Goal: Task Accomplishment & Management: Complete application form

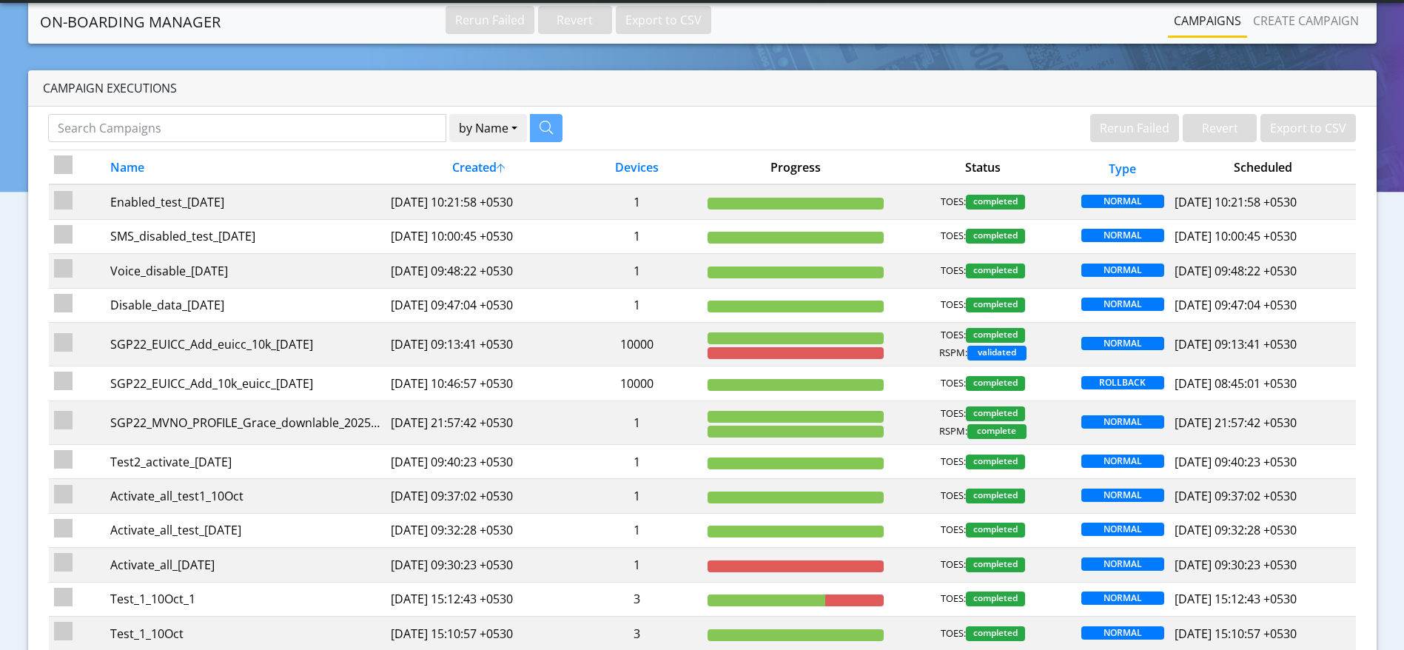
scroll to position [709, 0]
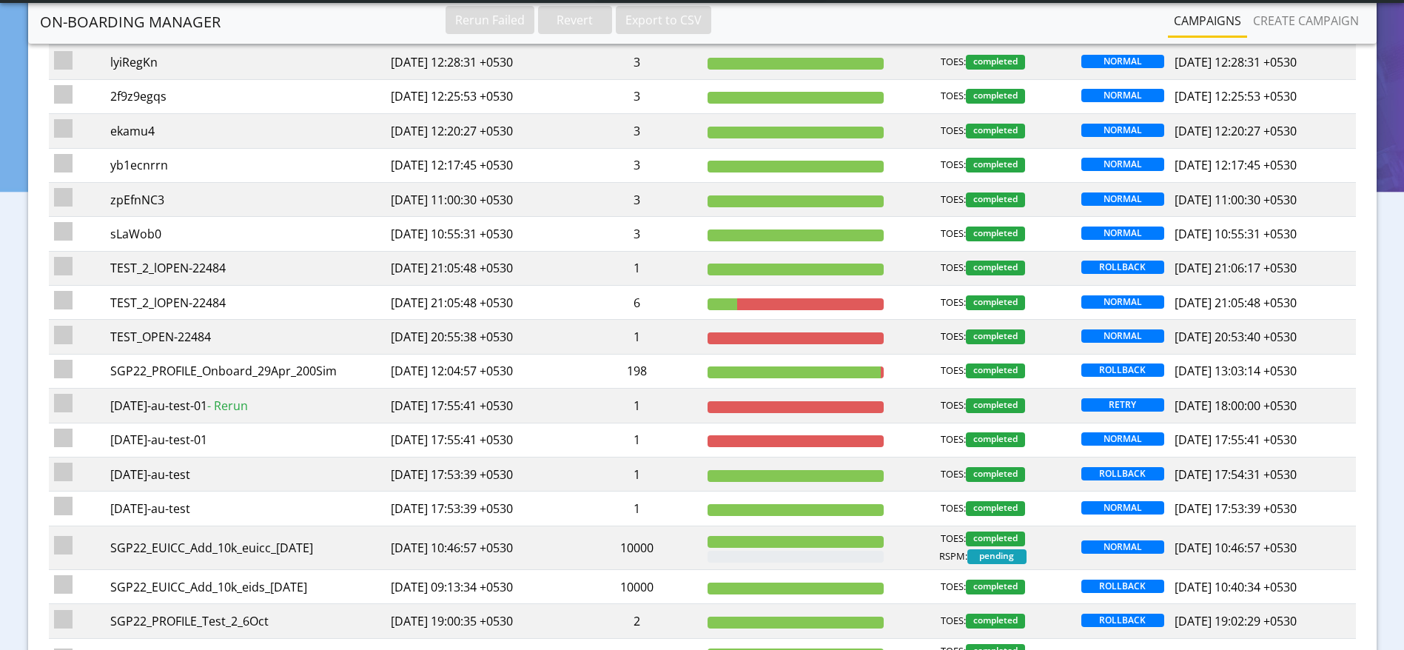
click at [887, 370] on td "Ready: 0 InProgress: 0 Success: 194 Failure: 4" at bounding box center [796, 371] width 187 height 34
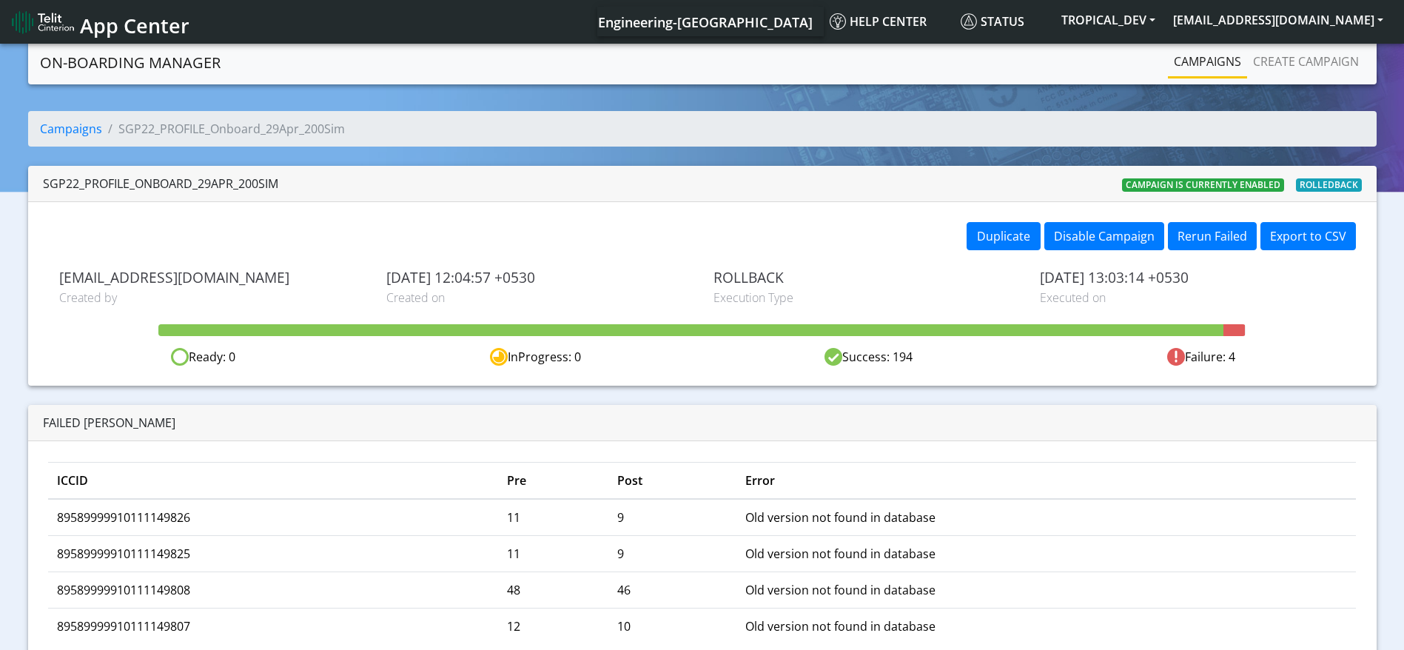
click at [138, 275] on span "[EMAIL_ADDRESS][DOMAIN_NAME]" at bounding box center [211, 277] width 305 height 17
drag, startPoint x: 1230, startPoint y: 272, endPoint x: 1023, endPoint y: 282, distance: 207.5
click at [1023, 282] on div "rashmi.suresh@telit.com Created by 2025-04-29 12:04:57 +0530 Created on ROLLBAC…" at bounding box center [702, 287] width 1309 height 37
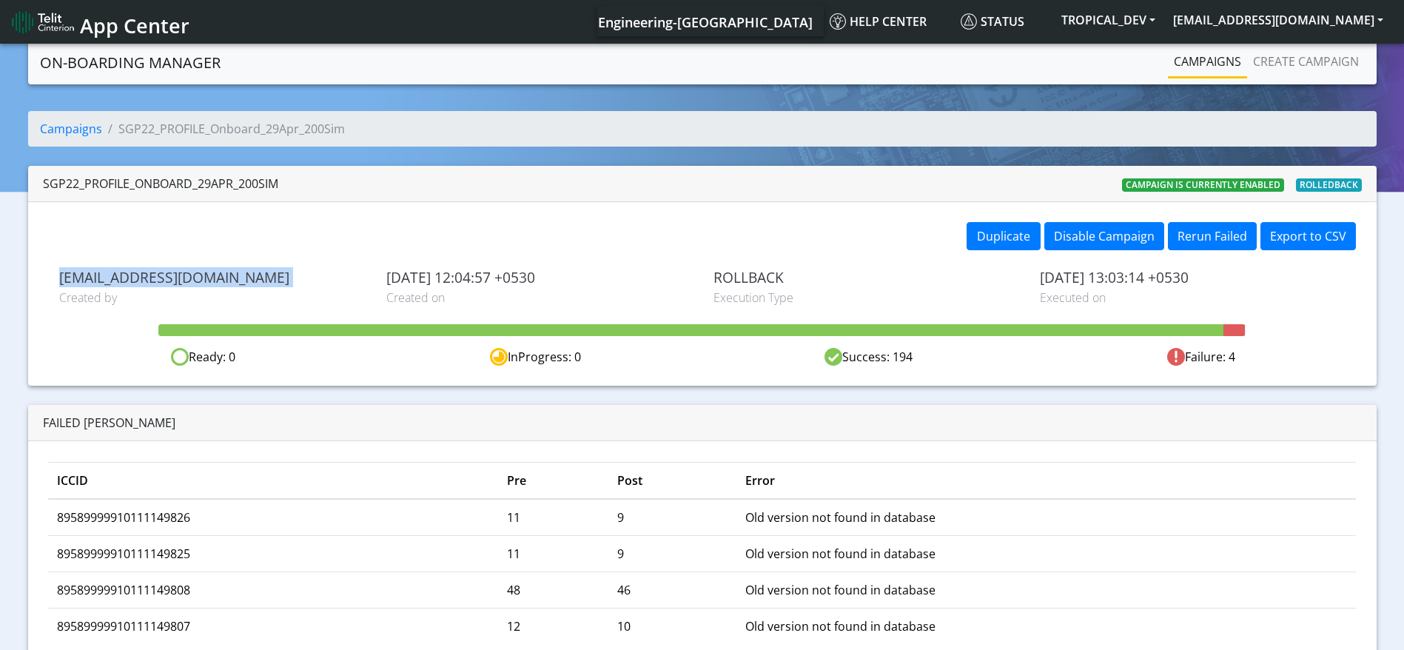
click at [1173, 281] on span "2025-10-08 13:03:14 +0530" at bounding box center [1192, 277] width 305 height 17
click at [1173, 281] on span "[DATE] 13:03:14 +0530" at bounding box center [1192, 277] width 305 height 17
click at [1173, 281] on span "2025-10-08 13:03:14 +0530" at bounding box center [1192, 277] width 305 height 17
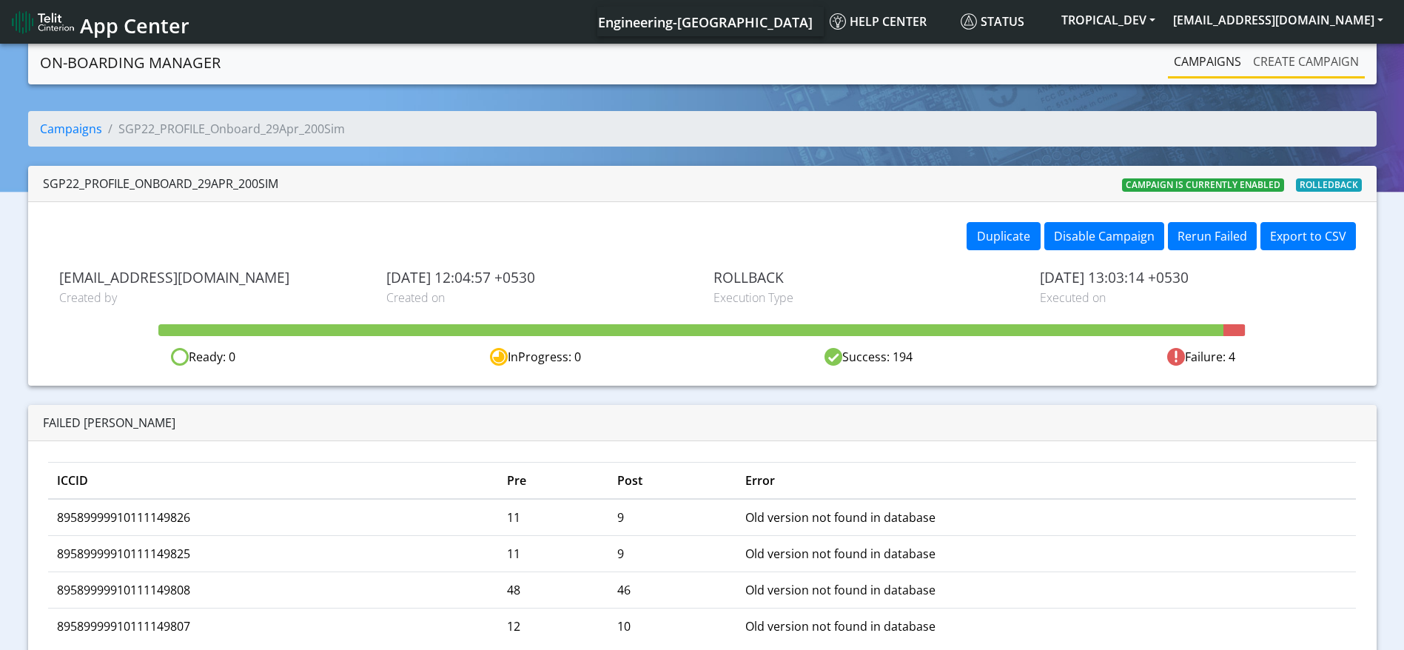
click at [606, 65] on link "Create campaign" at bounding box center [1306, 62] width 118 height 30
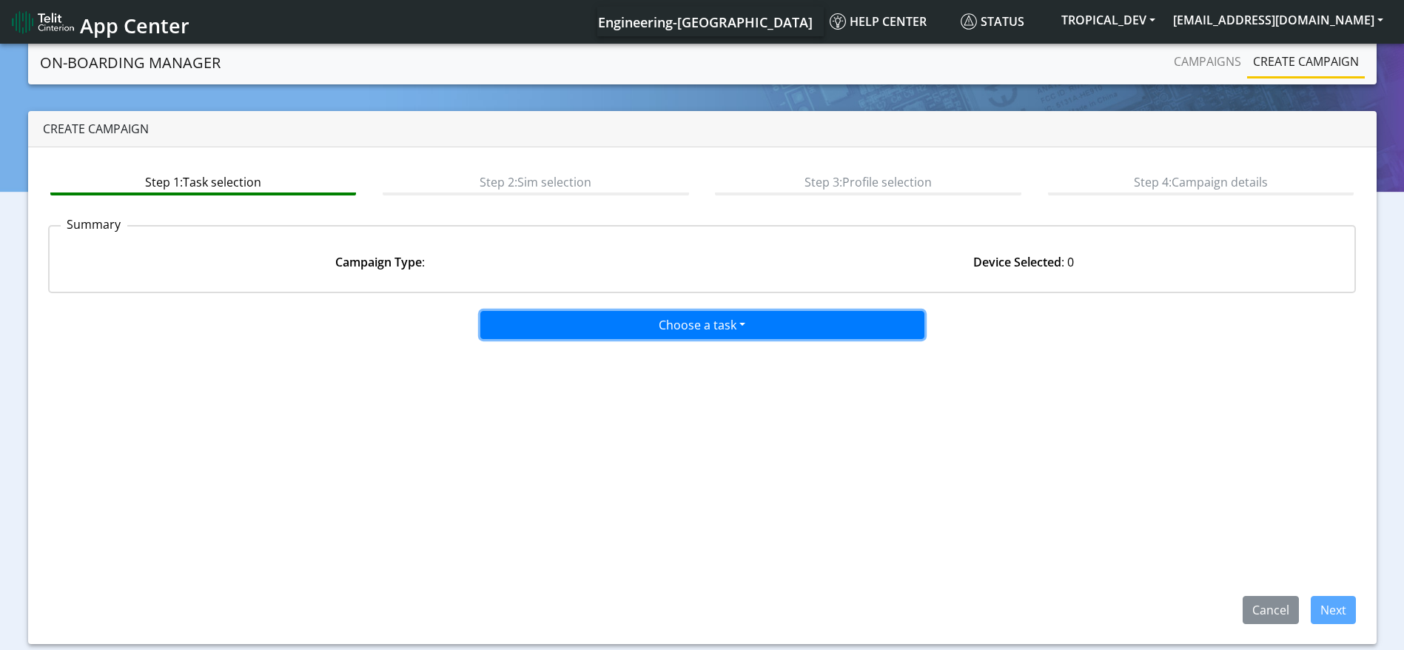
click at [606, 328] on button "Choose a task" at bounding box center [702, 325] width 444 height 28
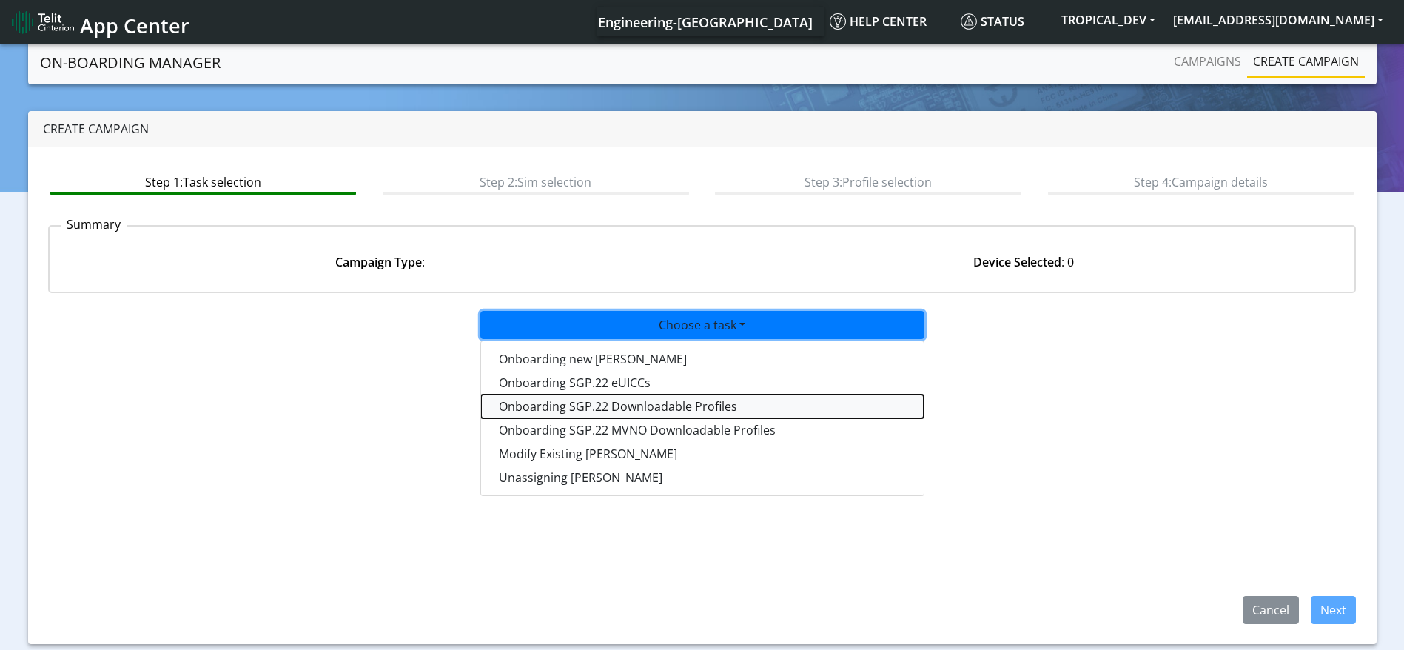
click at [606, 403] on tasksgp22profile-dropdown "Onboarding SGP.22 Downloadable Profiles" at bounding box center [702, 407] width 443 height 24
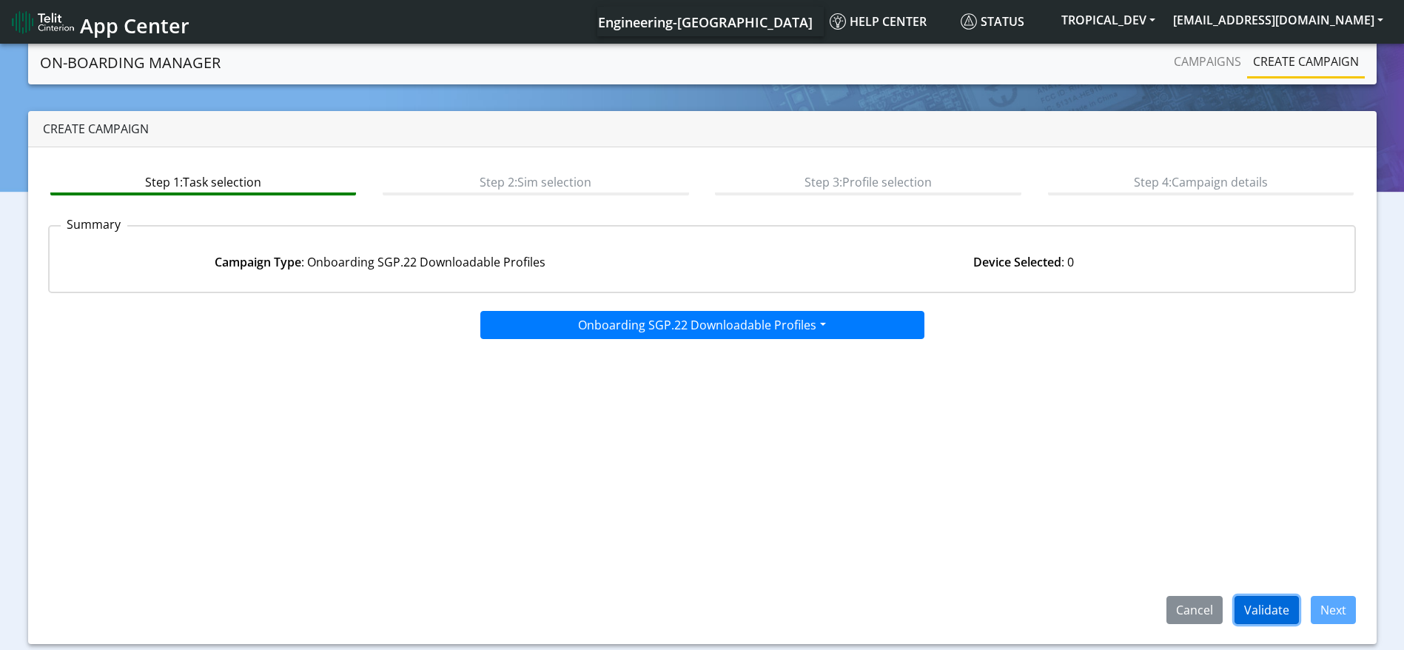
click at [606, 616] on button "Validate" at bounding box center [1267, 610] width 64 height 28
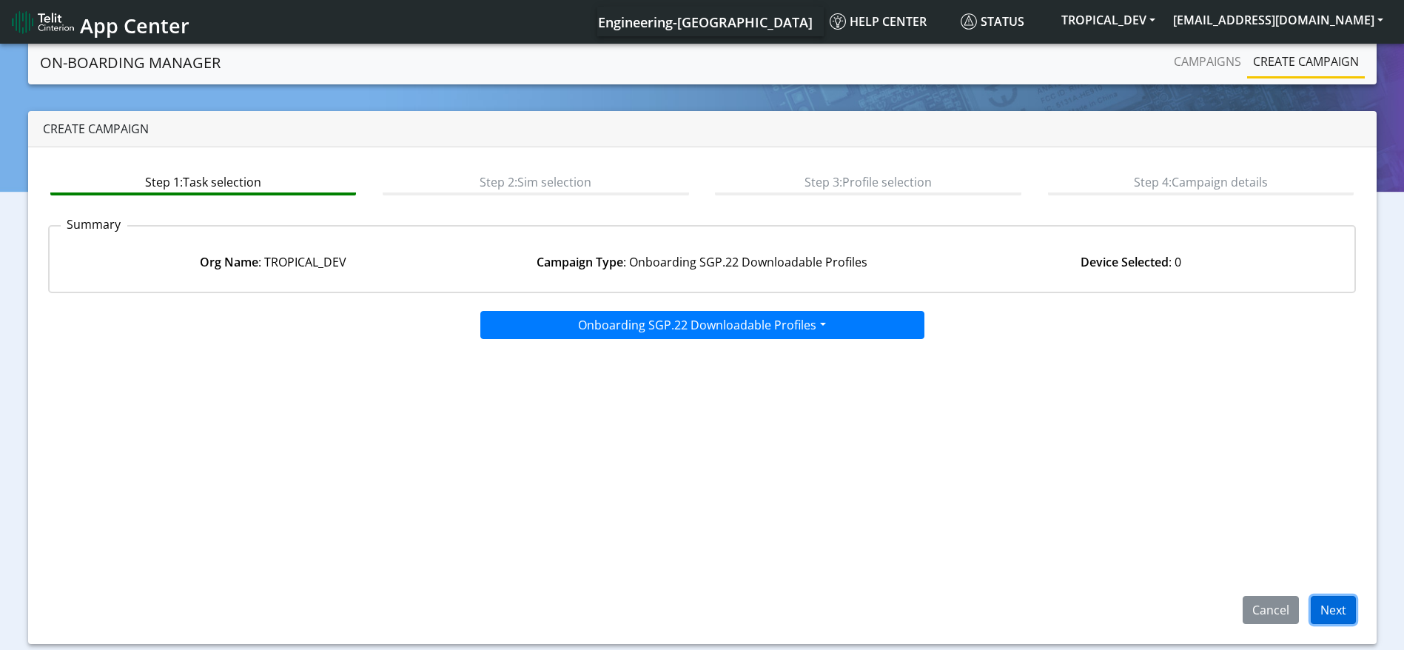
click at [606, 604] on button "Next" at bounding box center [1333, 610] width 45 height 28
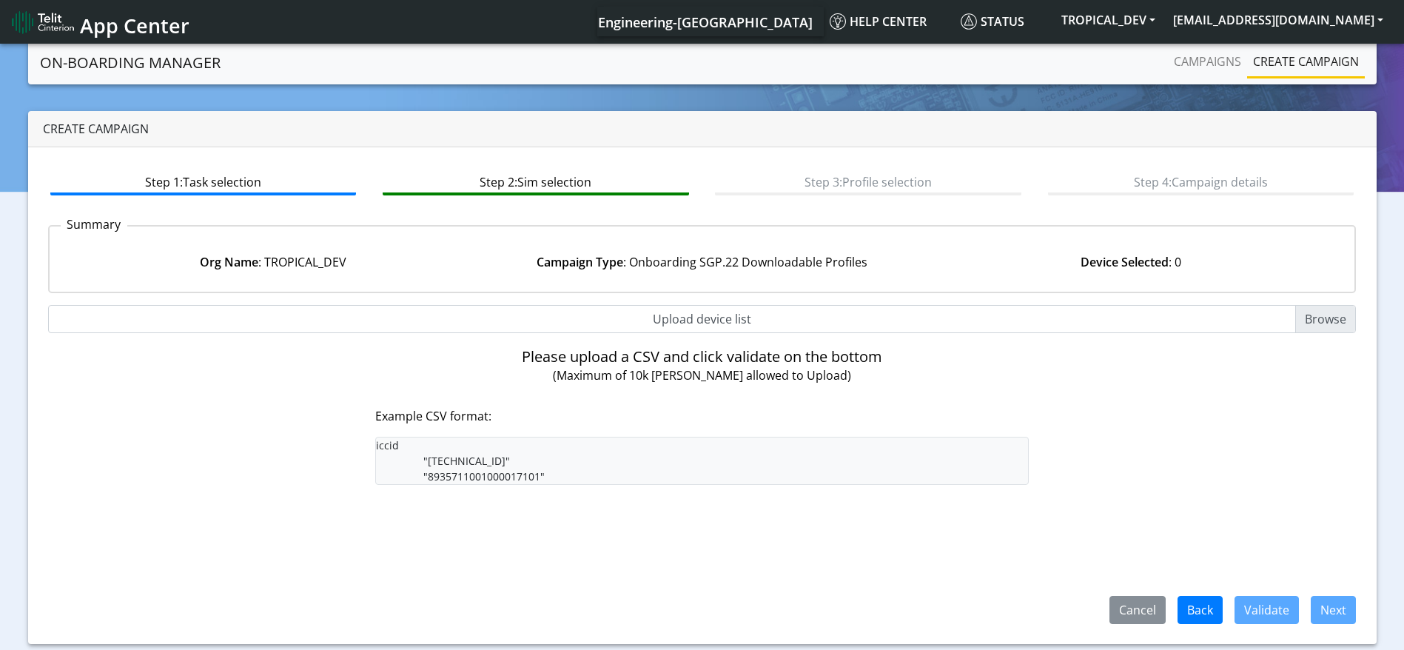
click at [606, 319] on input "Upload device list" at bounding box center [702, 319] width 1309 height 28
click at [606, 318] on input "Upload device list" at bounding box center [702, 319] width 1309 height 28
type input "C:\fakepath\ICCID_9983.csv"
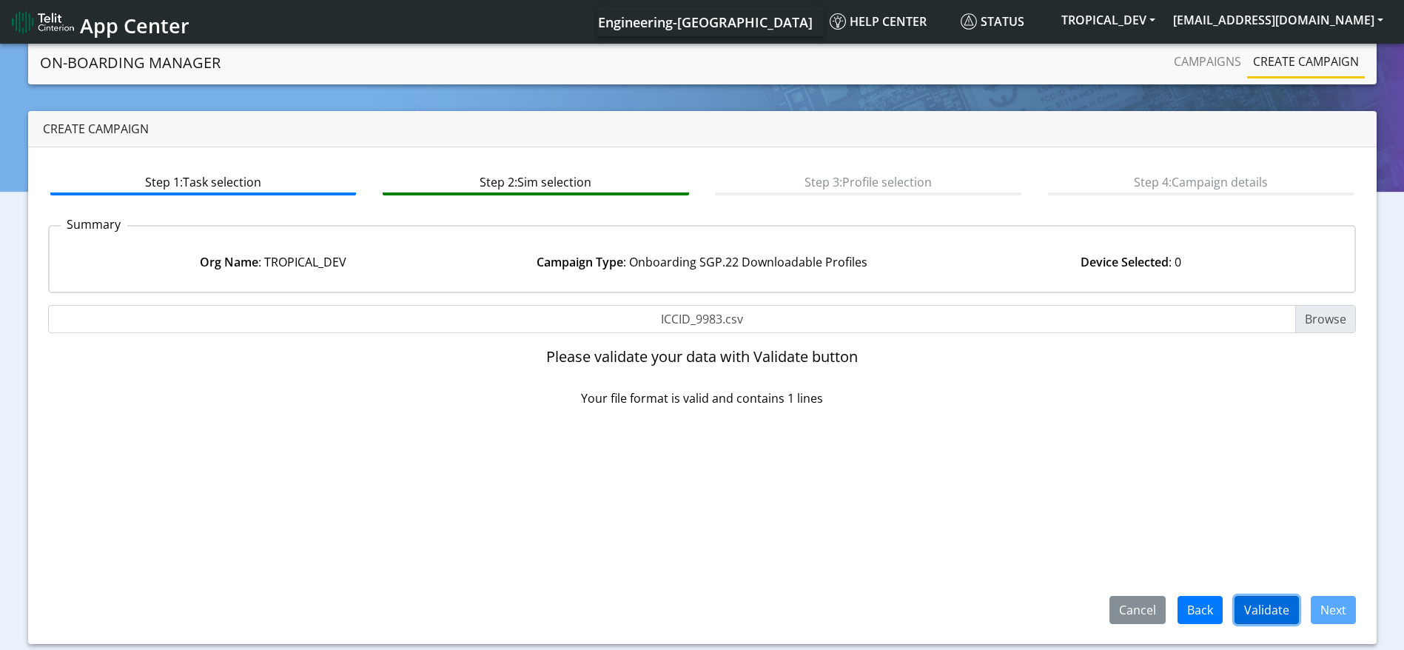
click at [606, 614] on button "Validate" at bounding box center [1267, 610] width 64 height 28
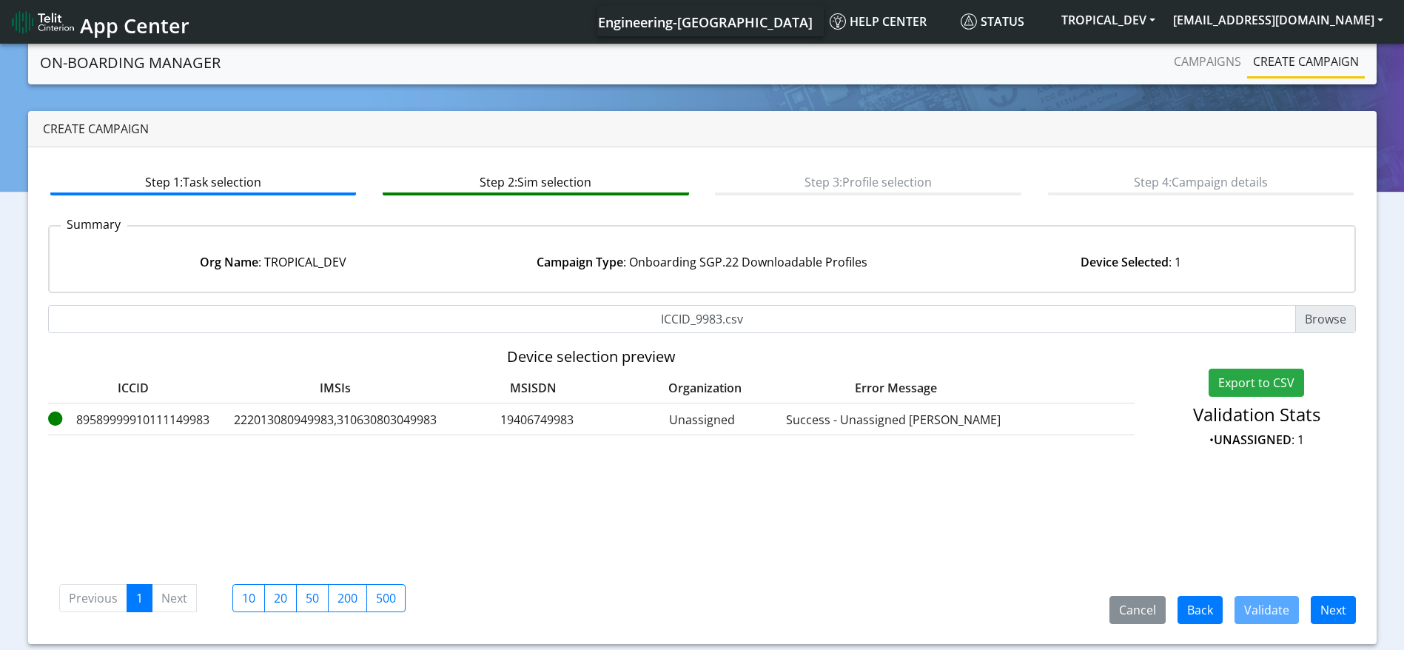
click at [183, 418] on label "89589999910111149983" at bounding box center [133, 420] width 170 height 18
copy label "89589999910111149983"
click at [606, 606] on button "Next" at bounding box center [1333, 610] width 45 height 28
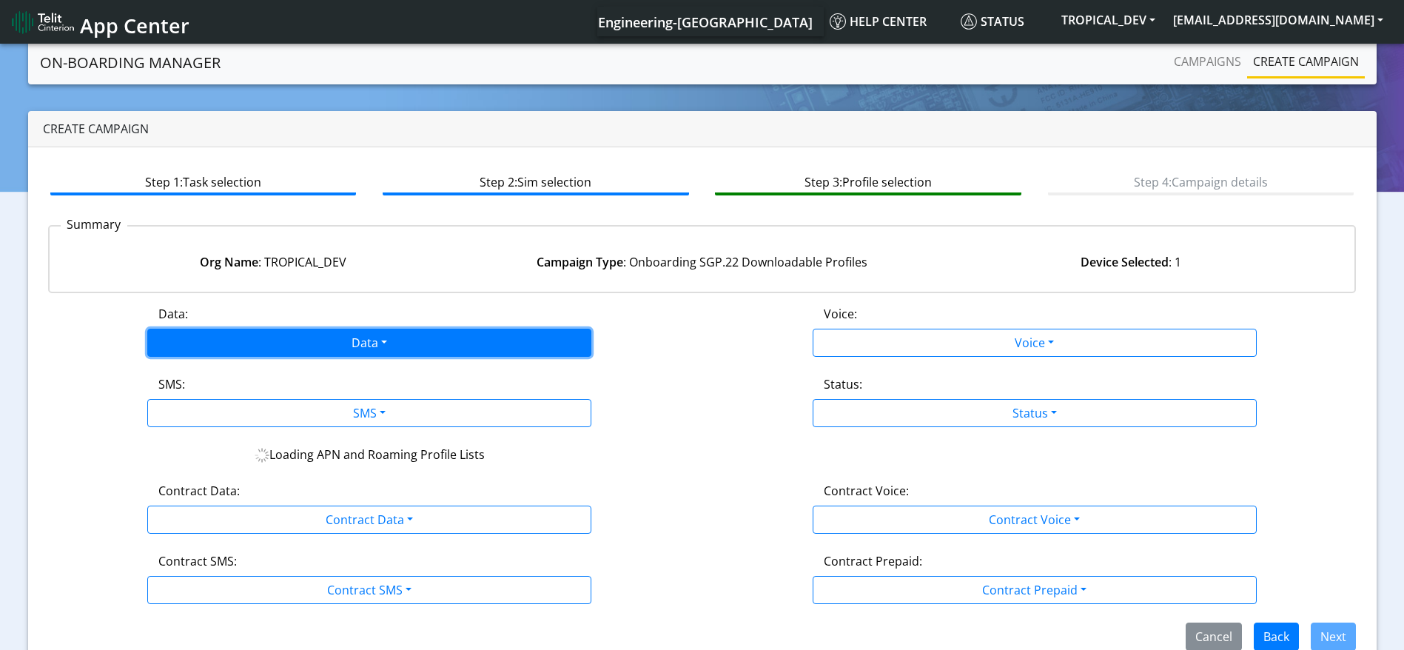
click at [355, 350] on button "Data" at bounding box center [369, 343] width 444 height 28
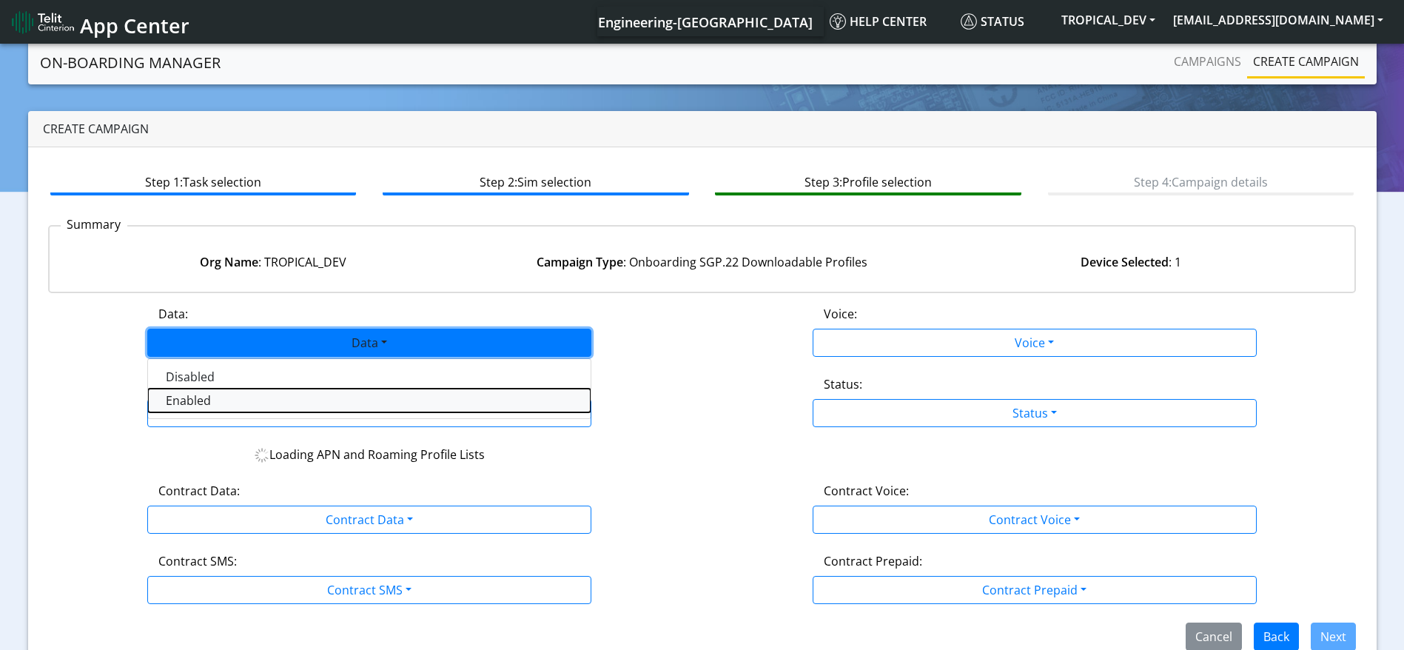
click at [236, 400] on button "Enabled" at bounding box center [369, 401] width 443 height 24
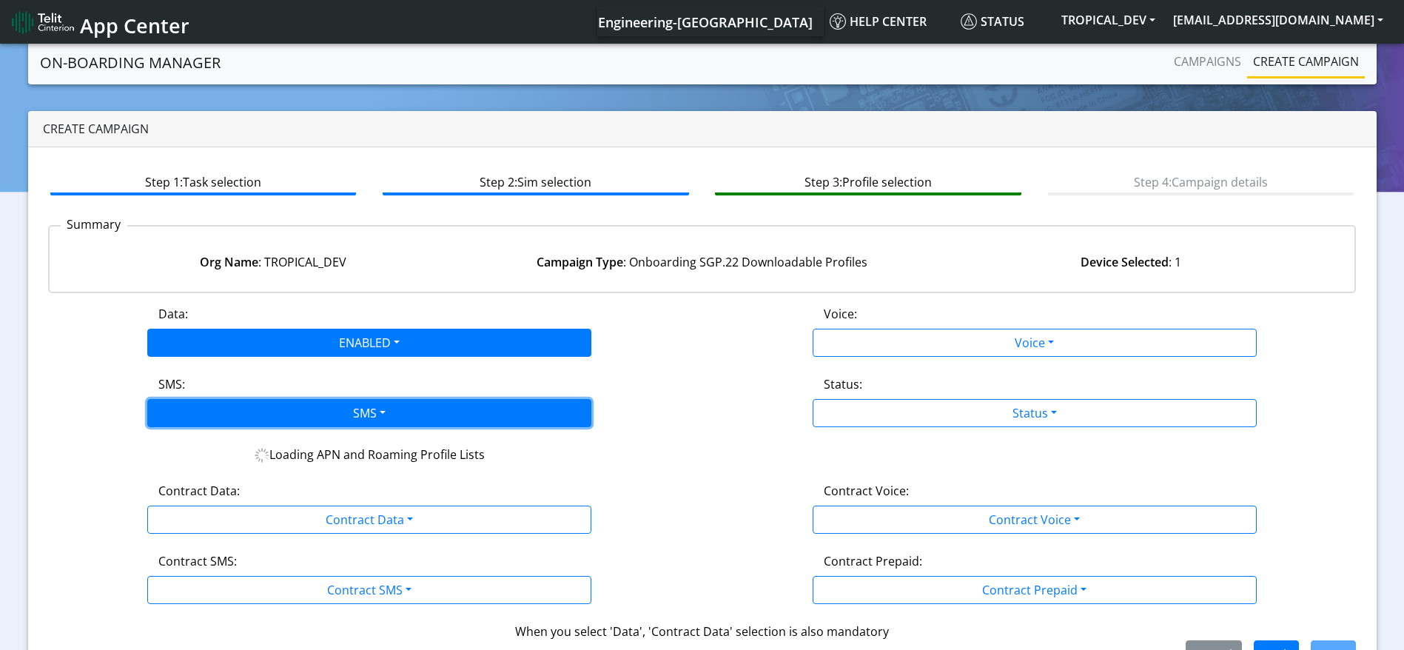
click at [326, 415] on button "SMS" at bounding box center [369, 413] width 444 height 28
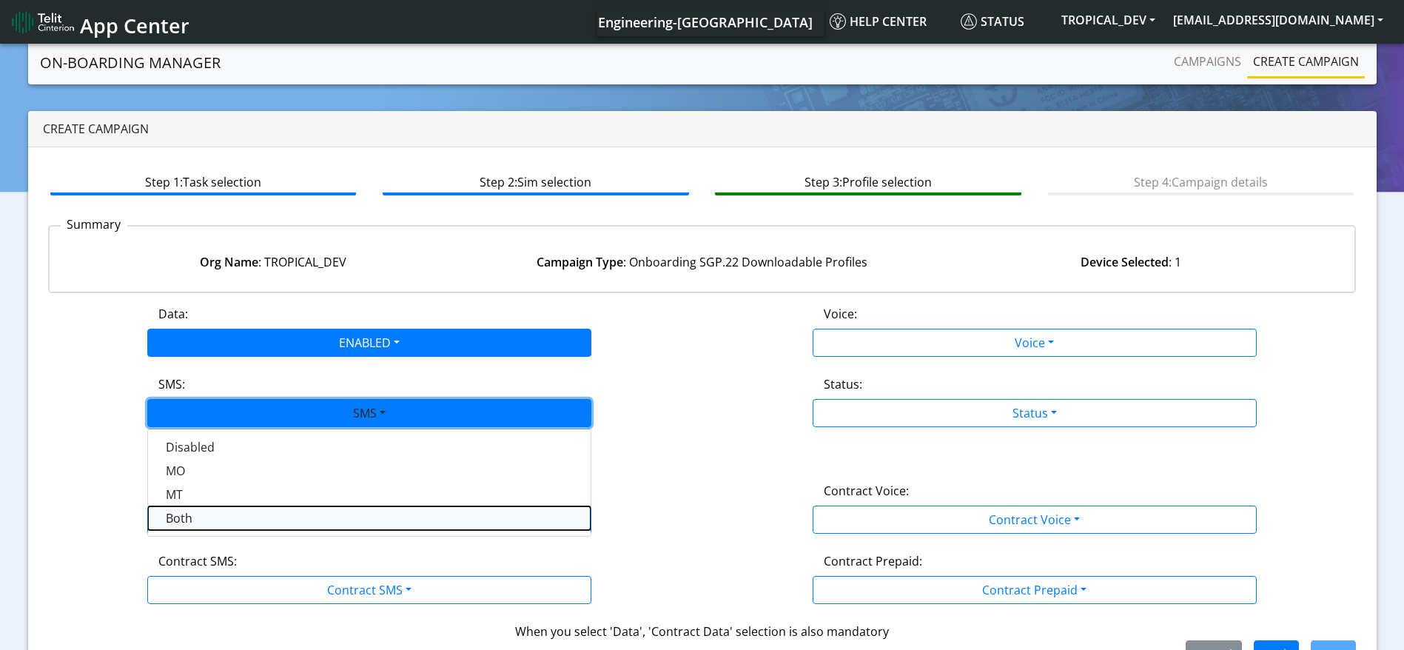
click at [183, 508] on button "Both" at bounding box center [369, 518] width 443 height 24
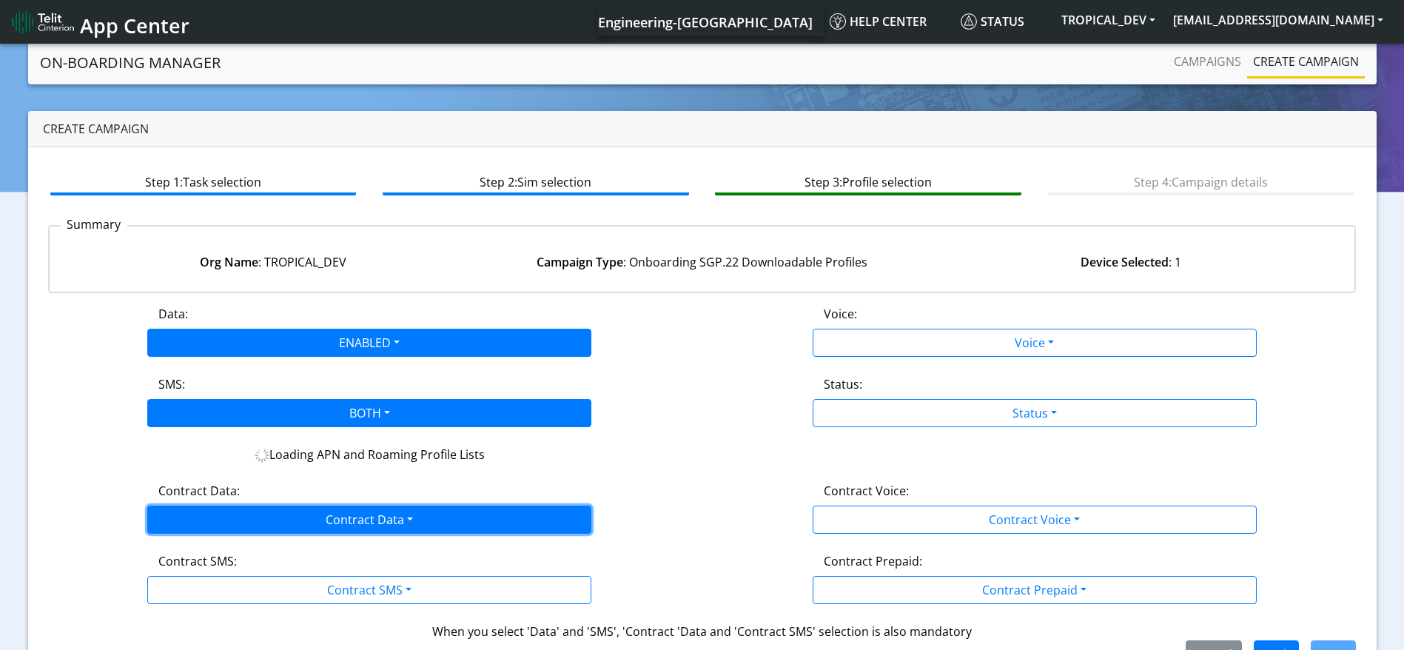
click at [331, 508] on button "Contract Data" at bounding box center [369, 520] width 444 height 28
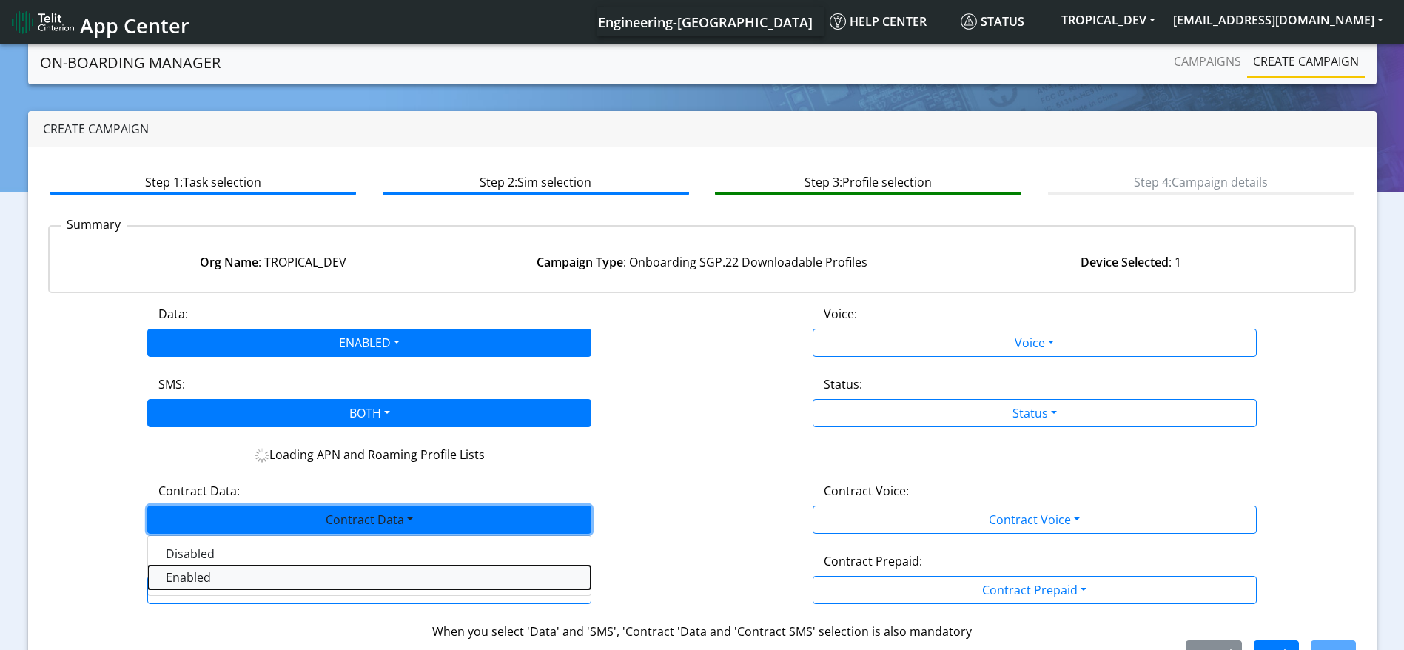
click at [208, 579] on Dataenabled-dropdown "Enabled" at bounding box center [369, 578] width 443 height 24
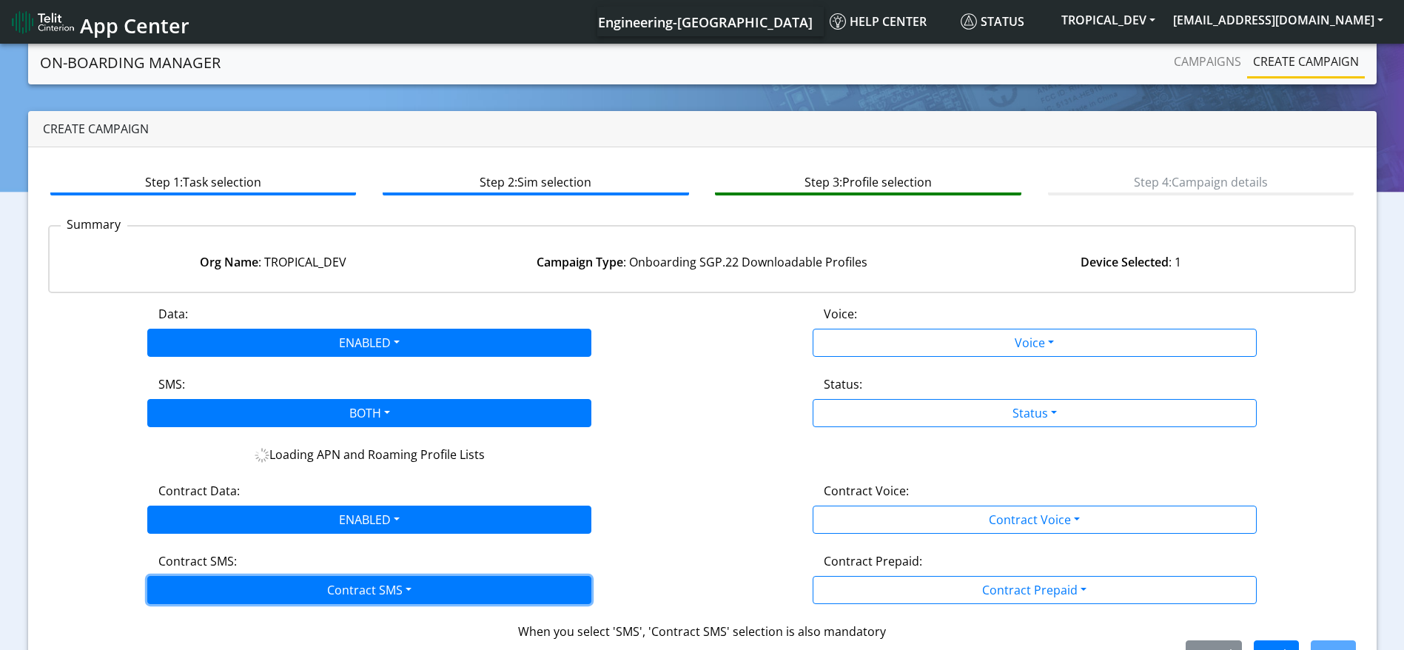
click at [324, 593] on button "Contract SMS" at bounding box center [369, 590] width 444 height 28
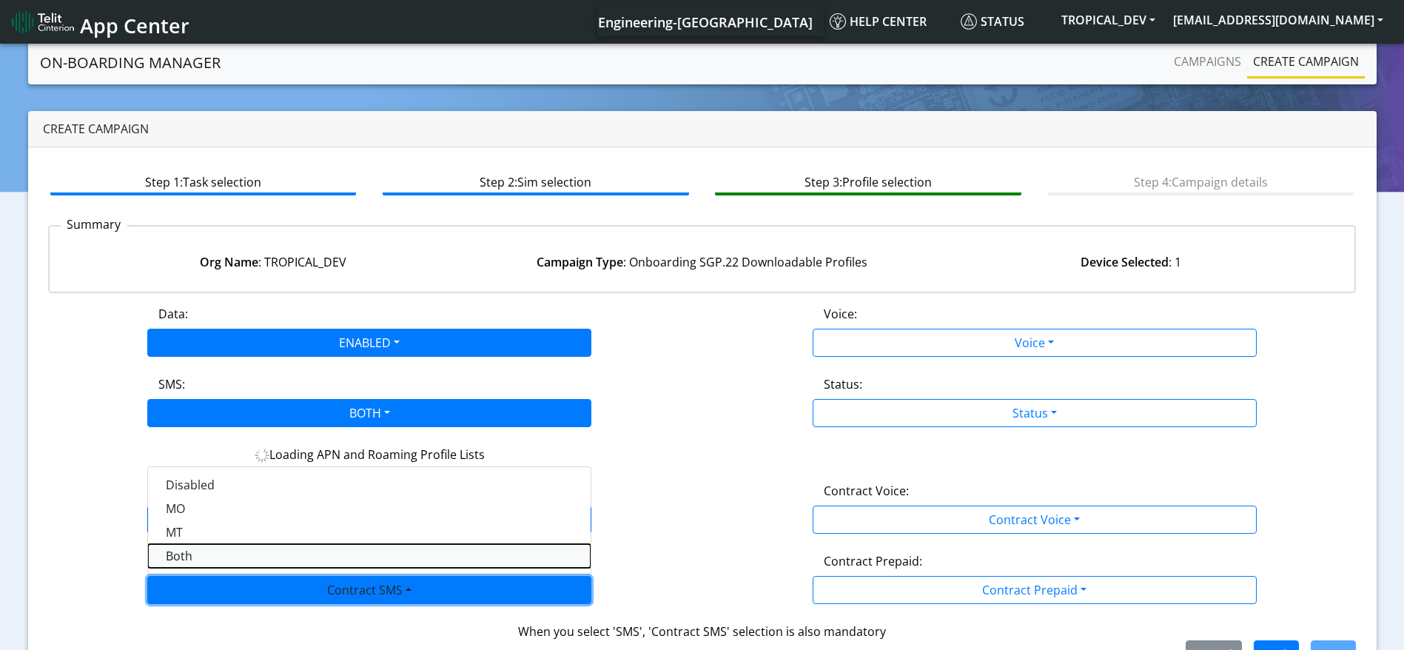
click at [182, 555] on SMSboth-dropdown "Both" at bounding box center [369, 556] width 443 height 24
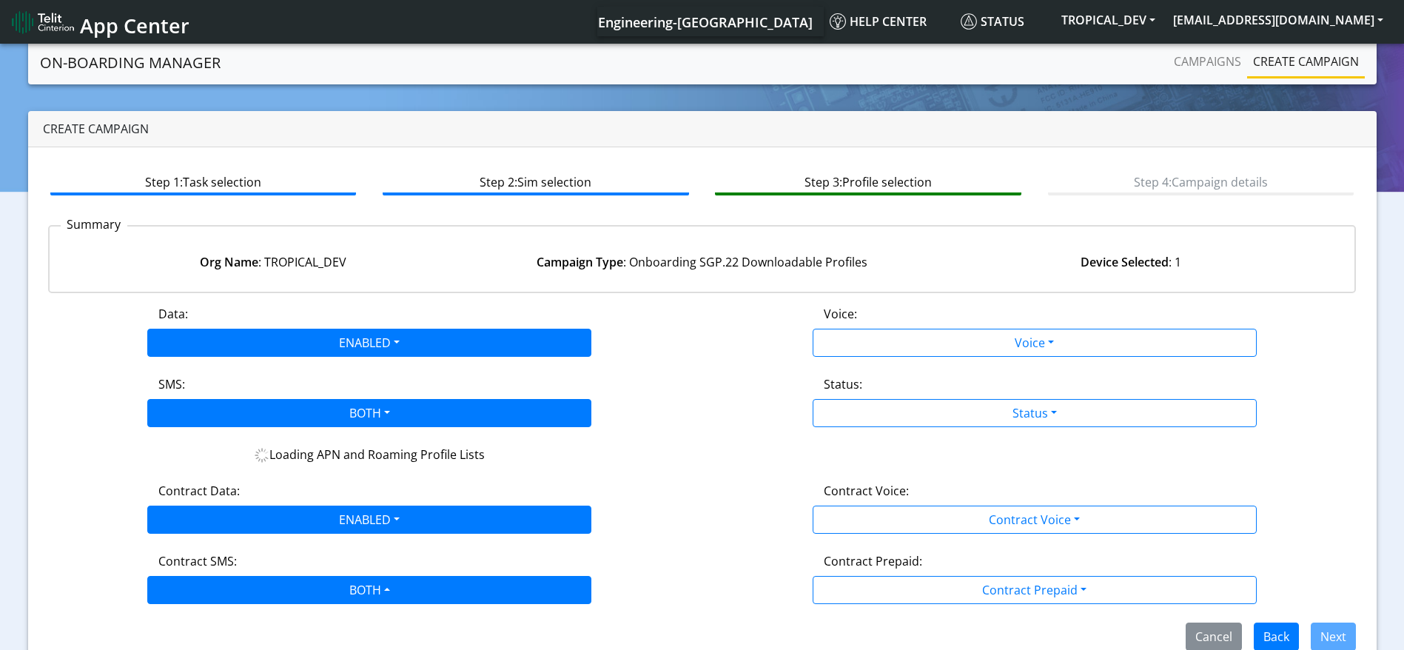
click at [606, 357] on div "Data: ENABLED Disabled Enabled Voice: Voice Disabled Enabled SMS: BOTH Disabled…" at bounding box center [702, 478] width 1309 height 346
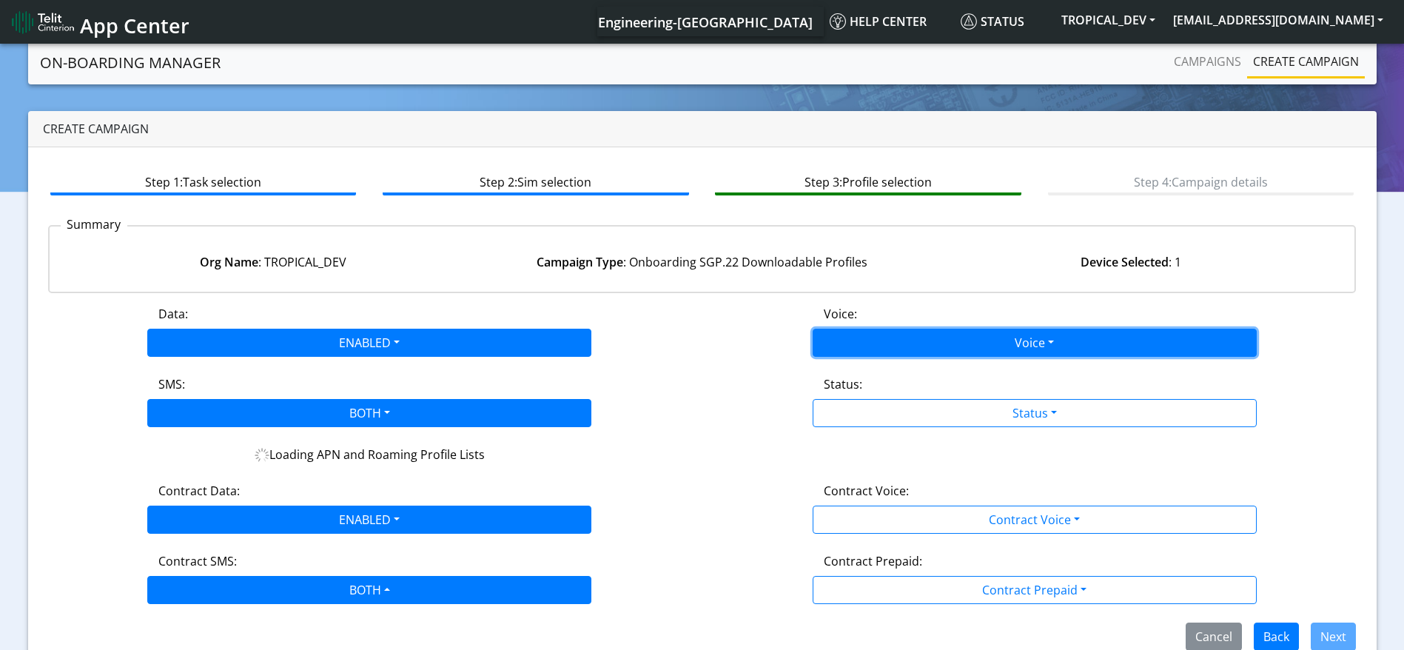
click at [606, 344] on button "Voice" at bounding box center [1035, 343] width 444 height 28
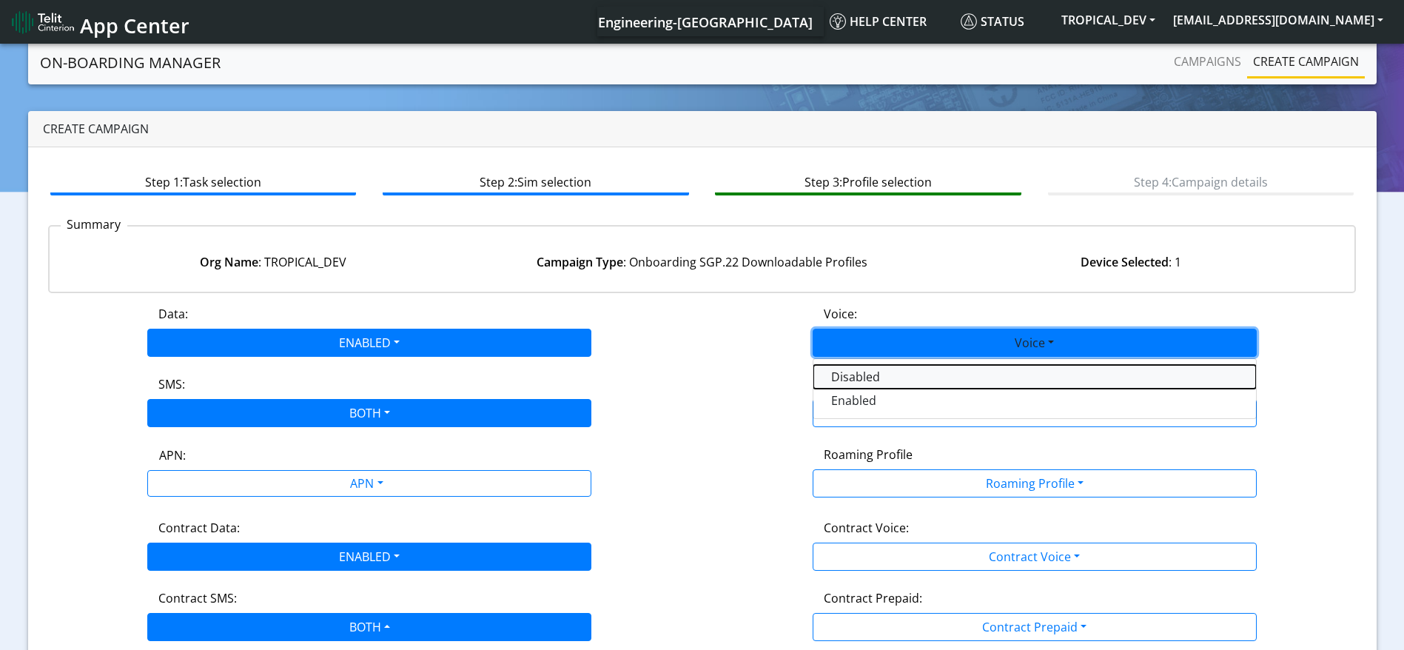
click at [606, 381] on button "Disabled" at bounding box center [1035, 377] width 443 height 24
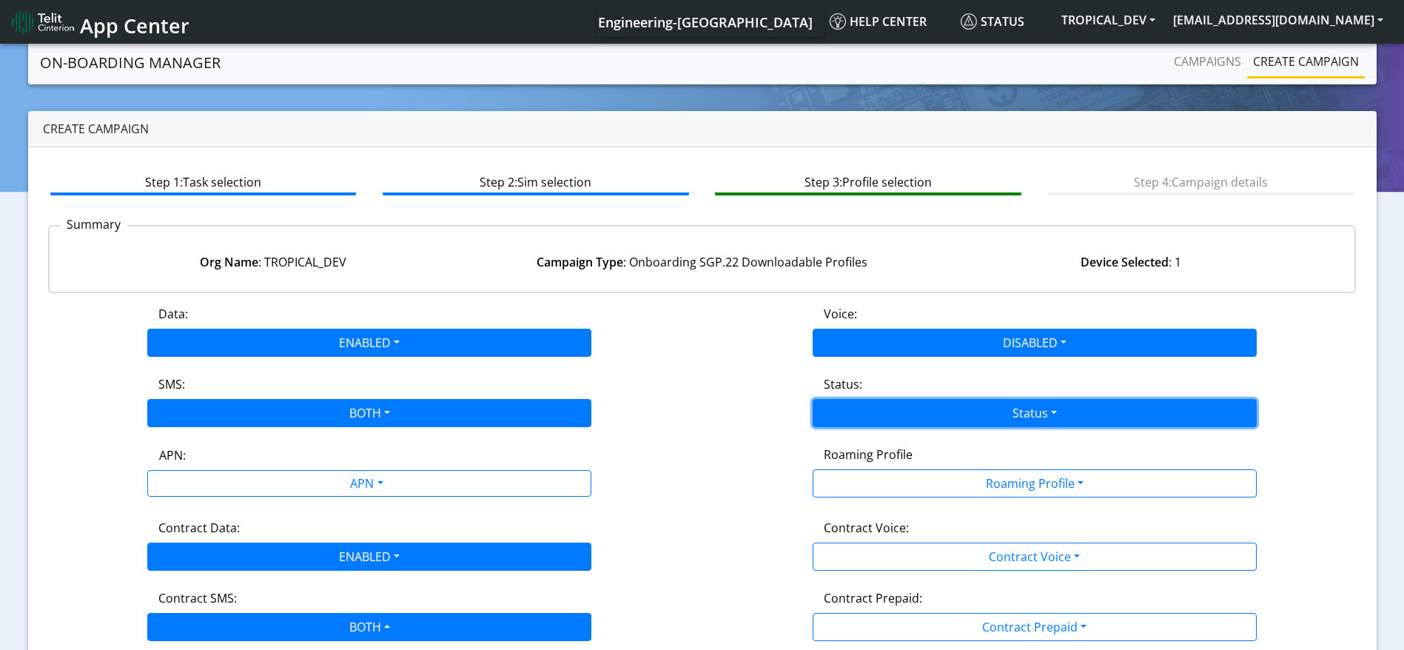
click at [606, 414] on button "Status" at bounding box center [1035, 413] width 444 height 28
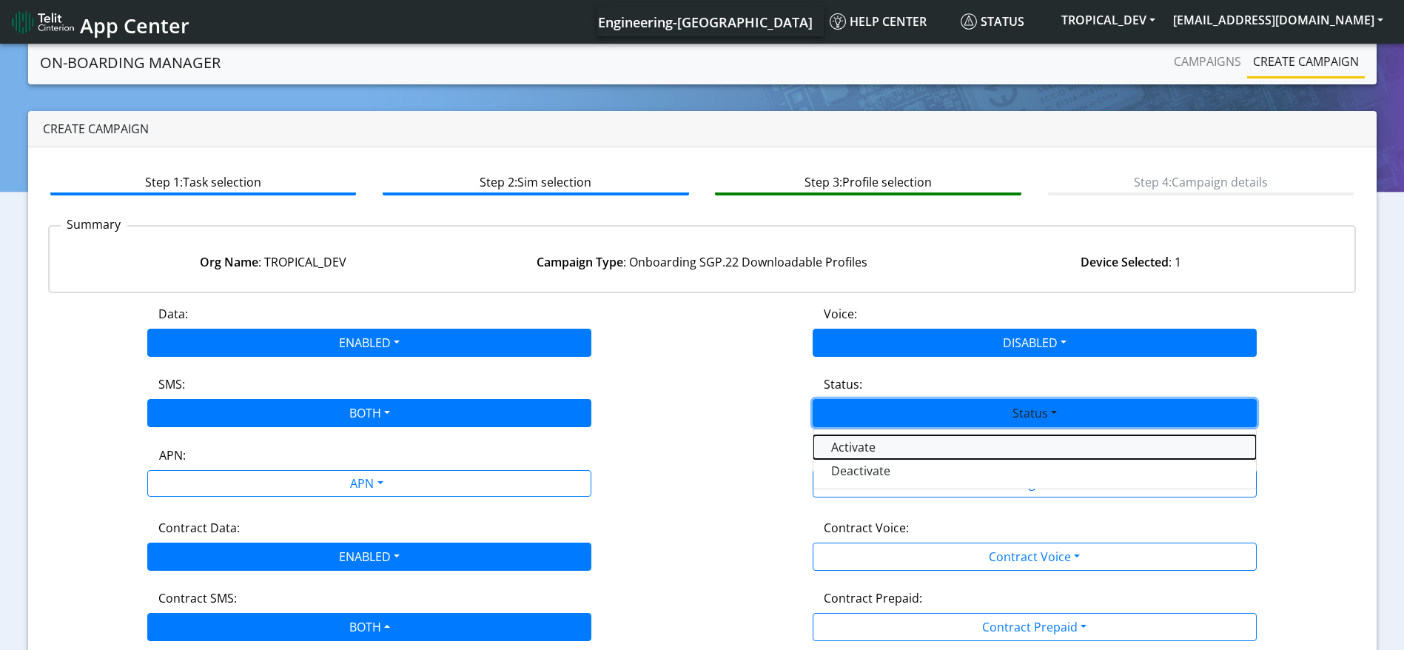
click at [606, 449] on button "Activate" at bounding box center [1035, 447] width 443 height 24
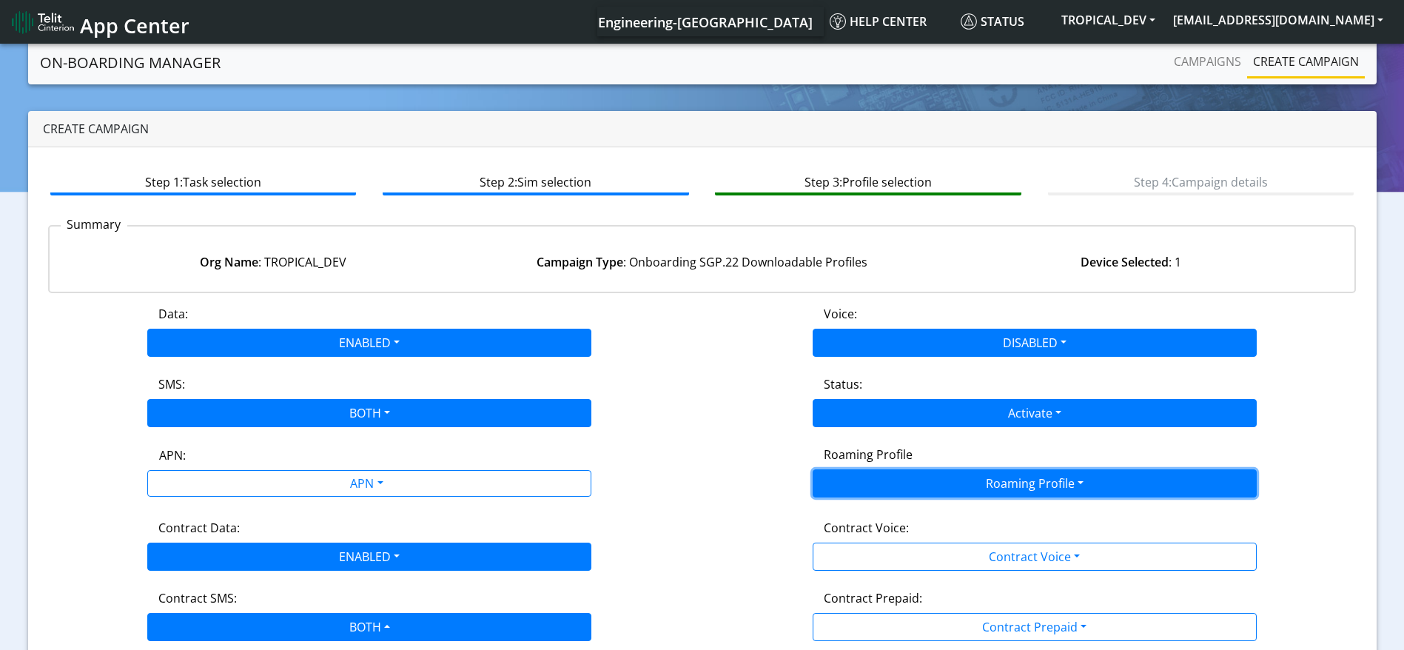
click at [606, 475] on button "Roaming Profile" at bounding box center [1035, 483] width 444 height 28
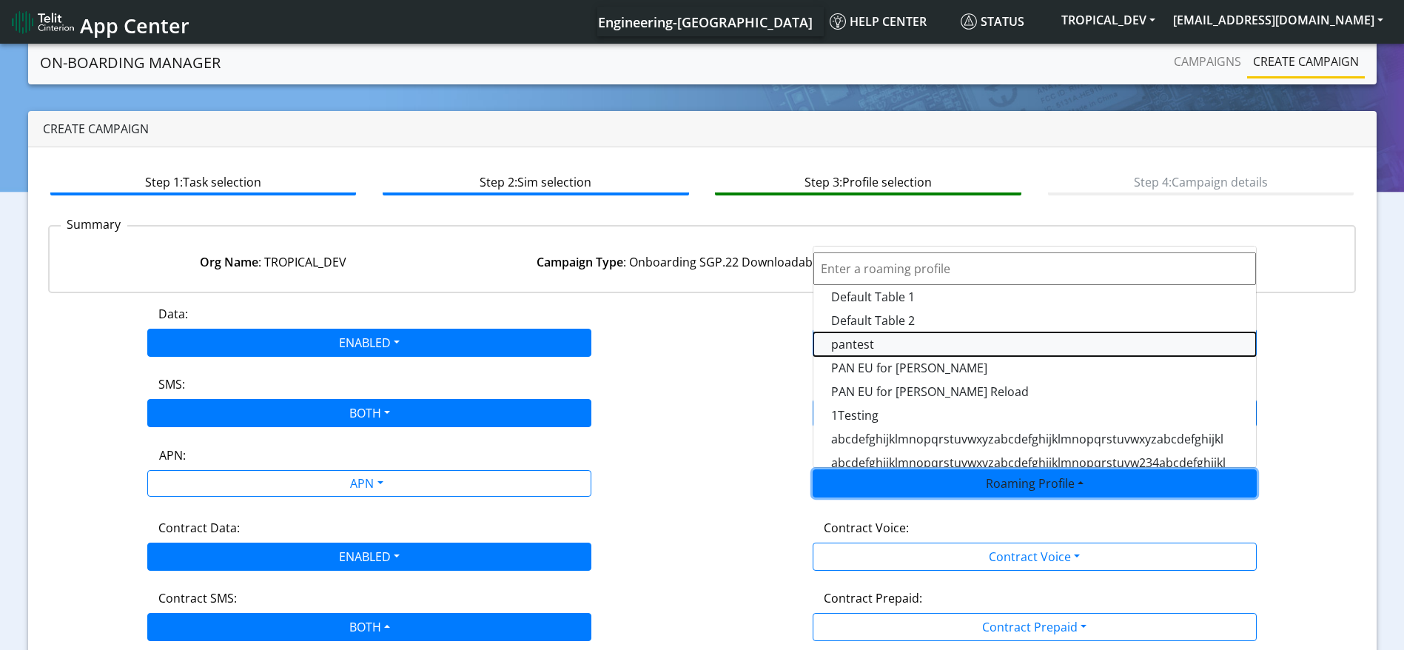
click at [606, 346] on Profile-dropdown "pantest" at bounding box center [1035, 344] width 443 height 24
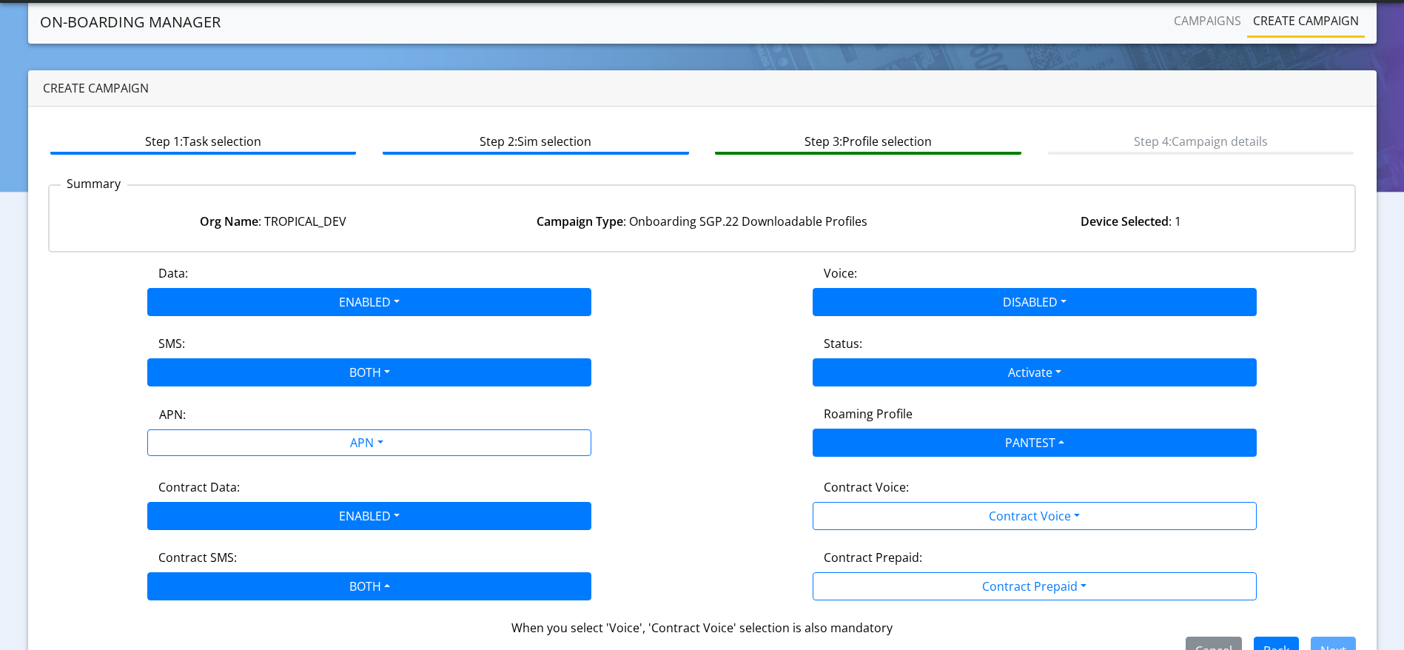
scroll to position [81, 0]
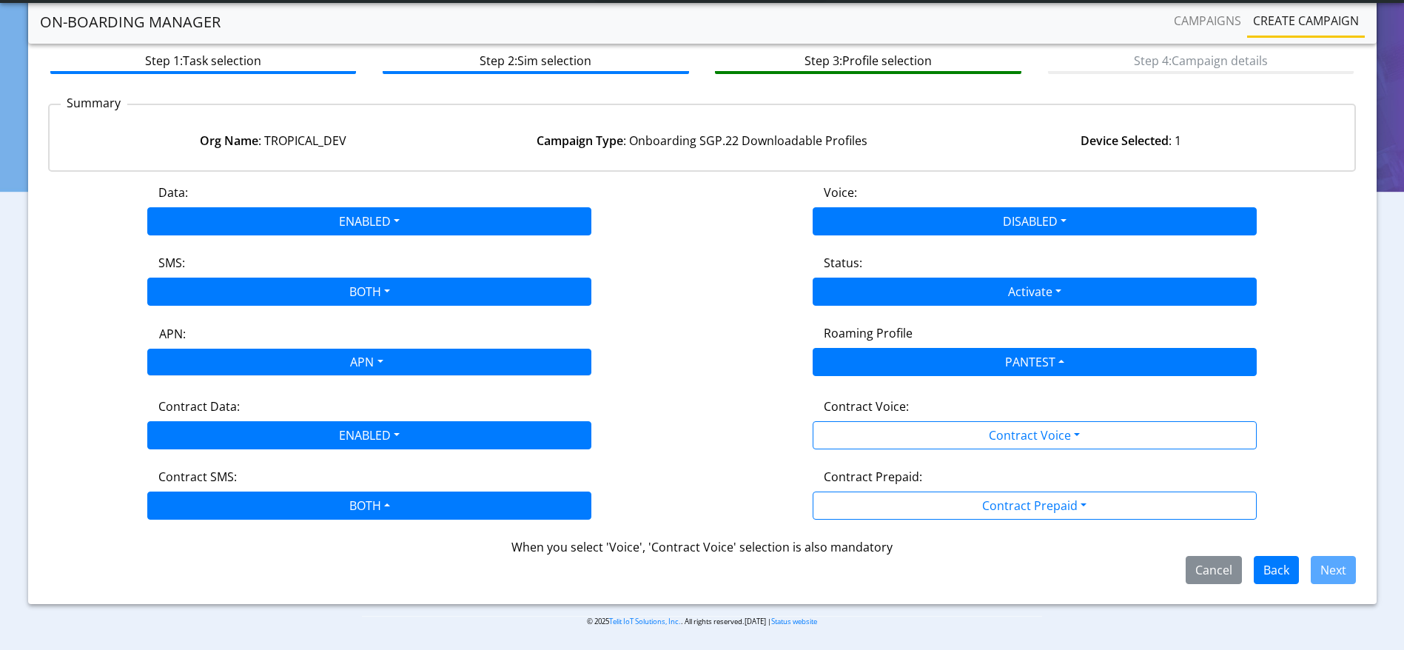
click at [411, 364] on div "APN" at bounding box center [365, 363] width 469 height 29
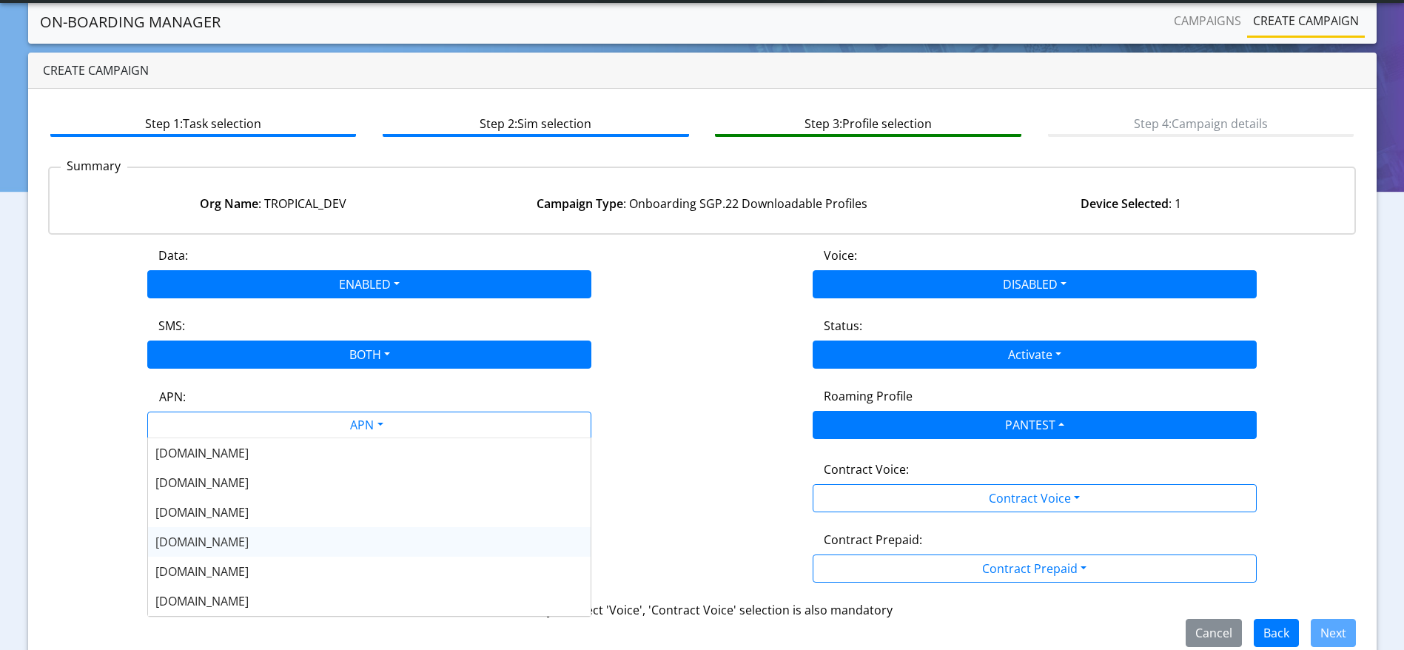
scroll to position [0, 0]
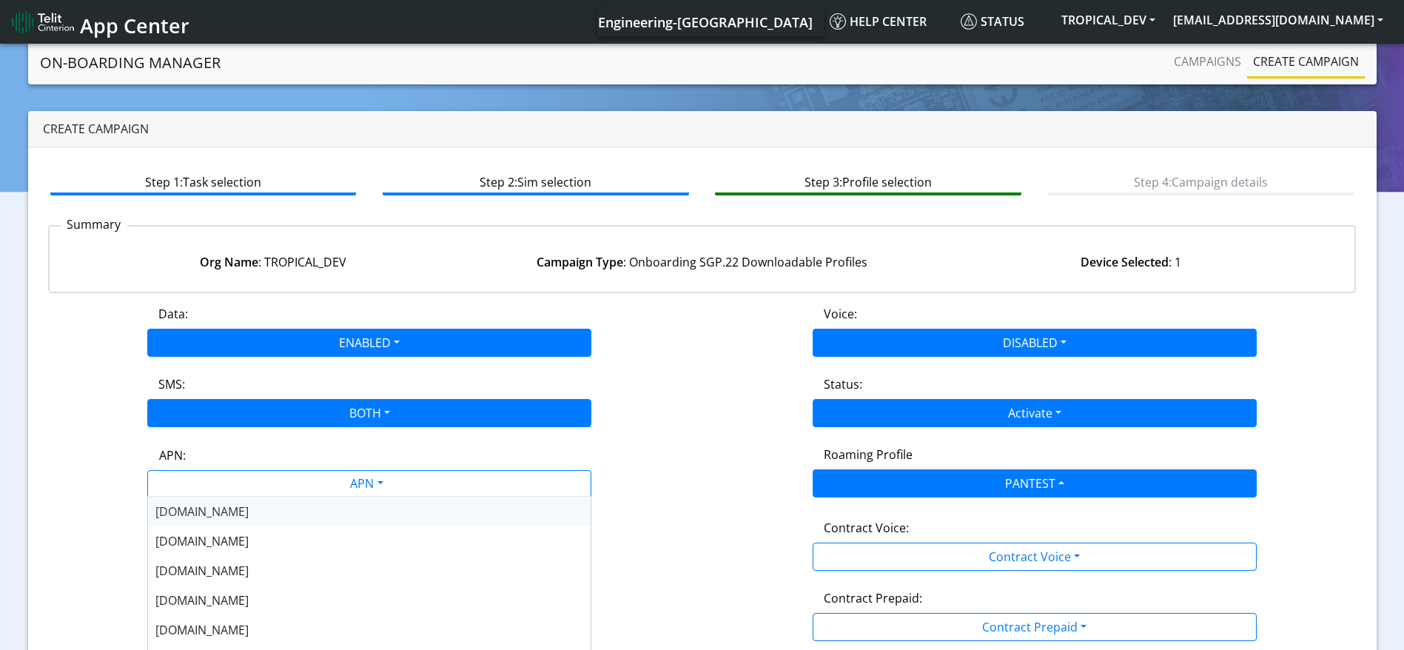
click at [207, 513] on span "flolive.net" at bounding box center [201, 511] width 93 height 16
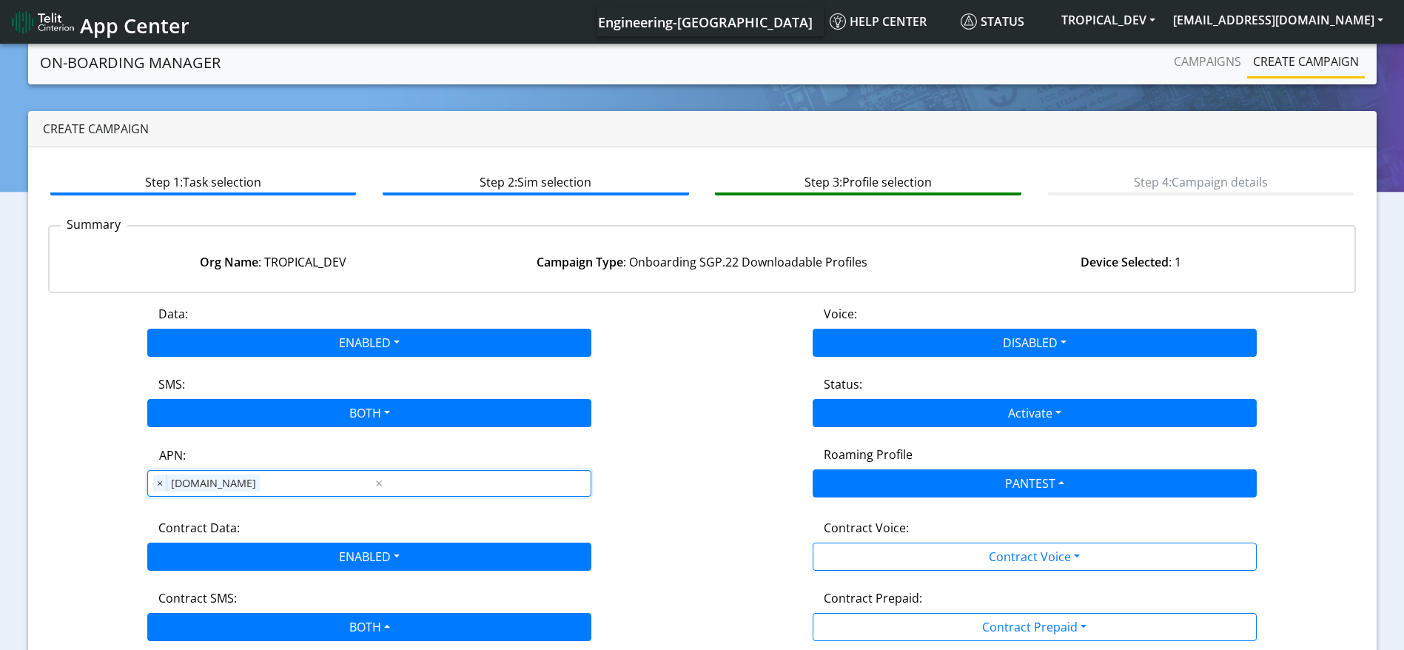
click at [606, 540] on div "Contract Voice:" at bounding box center [1034, 531] width 443 height 24
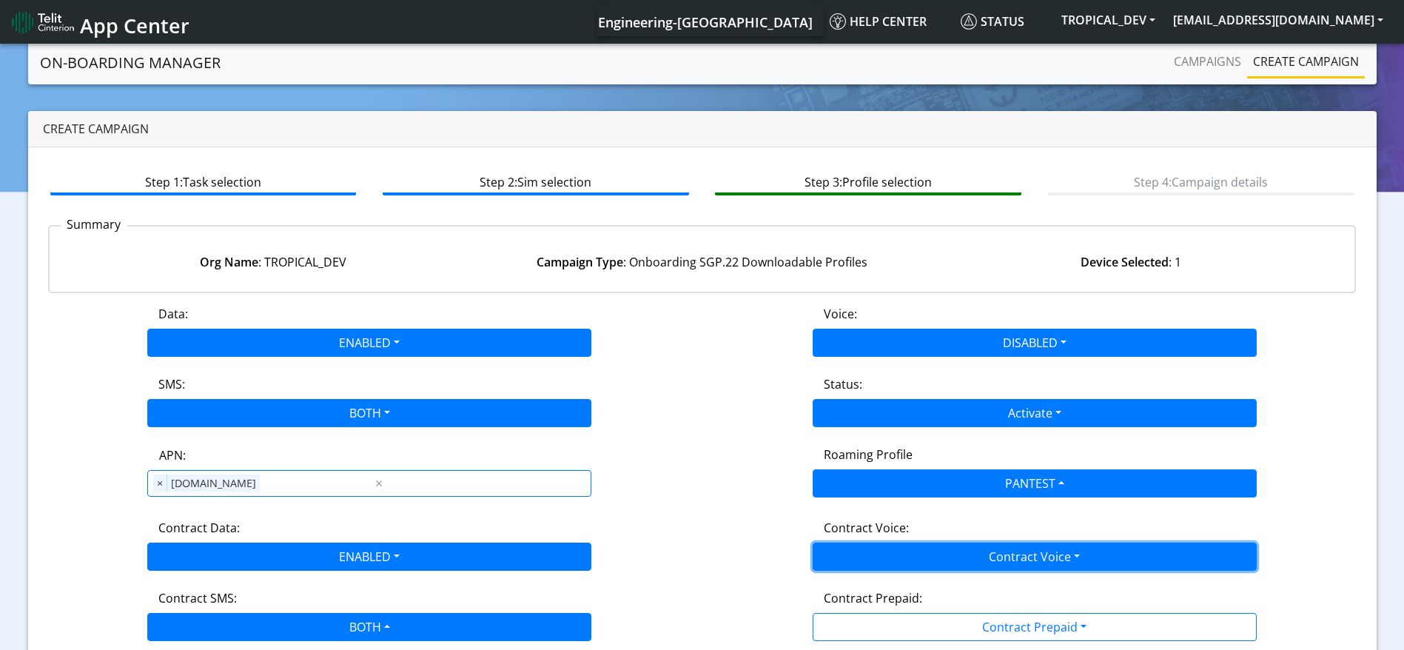
click at [606, 560] on button "Contract Voice" at bounding box center [1035, 557] width 444 height 28
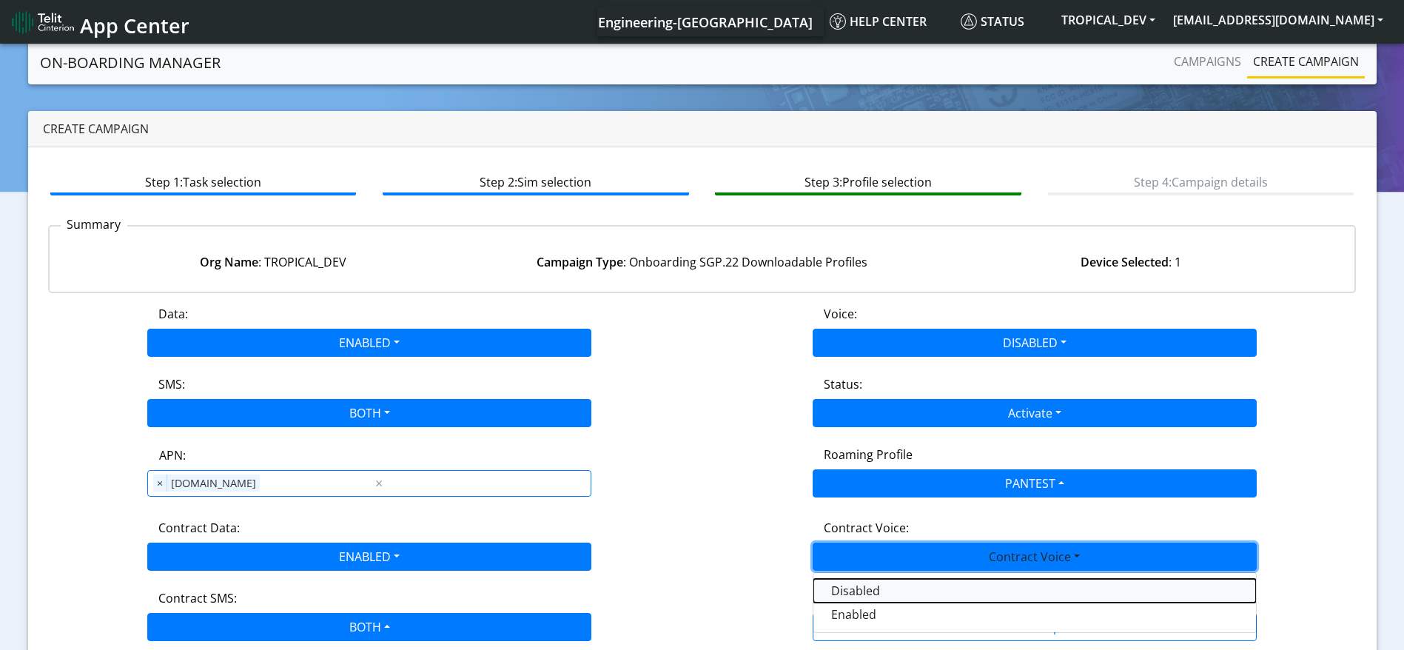
click at [606, 587] on Voicedisabled-dropdown "Disabled" at bounding box center [1035, 591] width 443 height 24
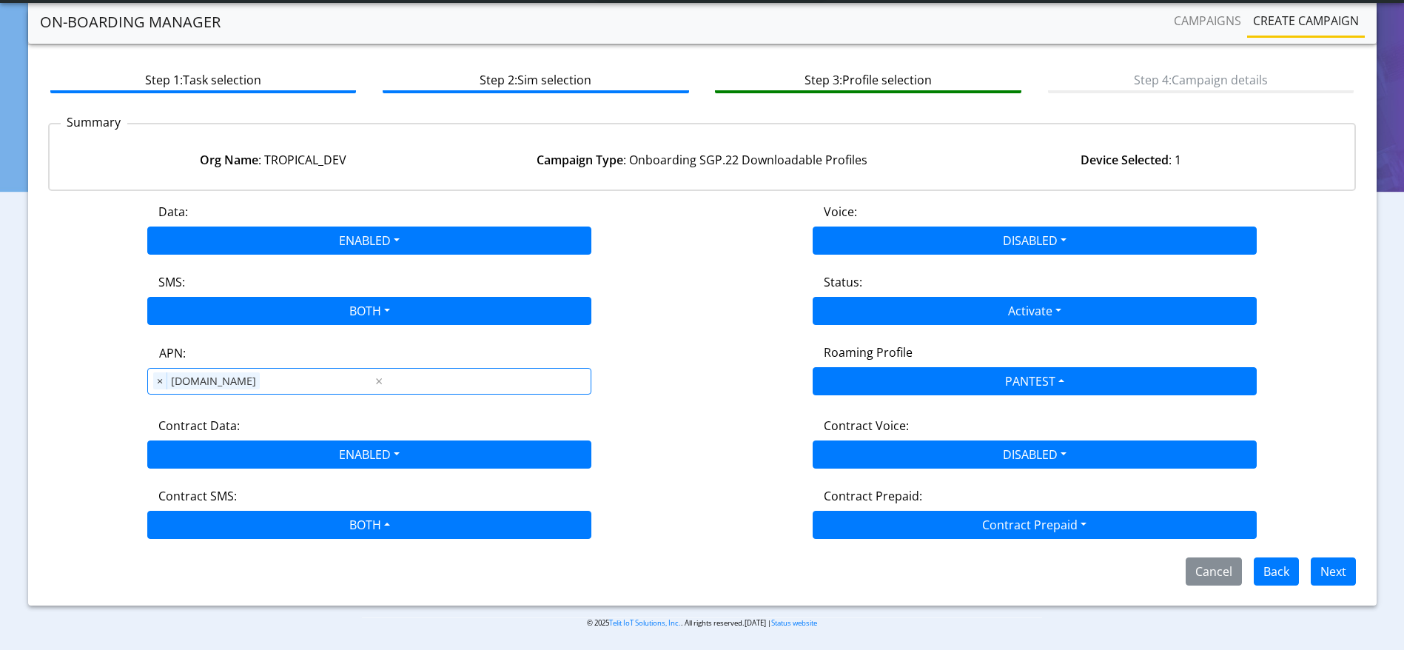
scroll to position [63, 0]
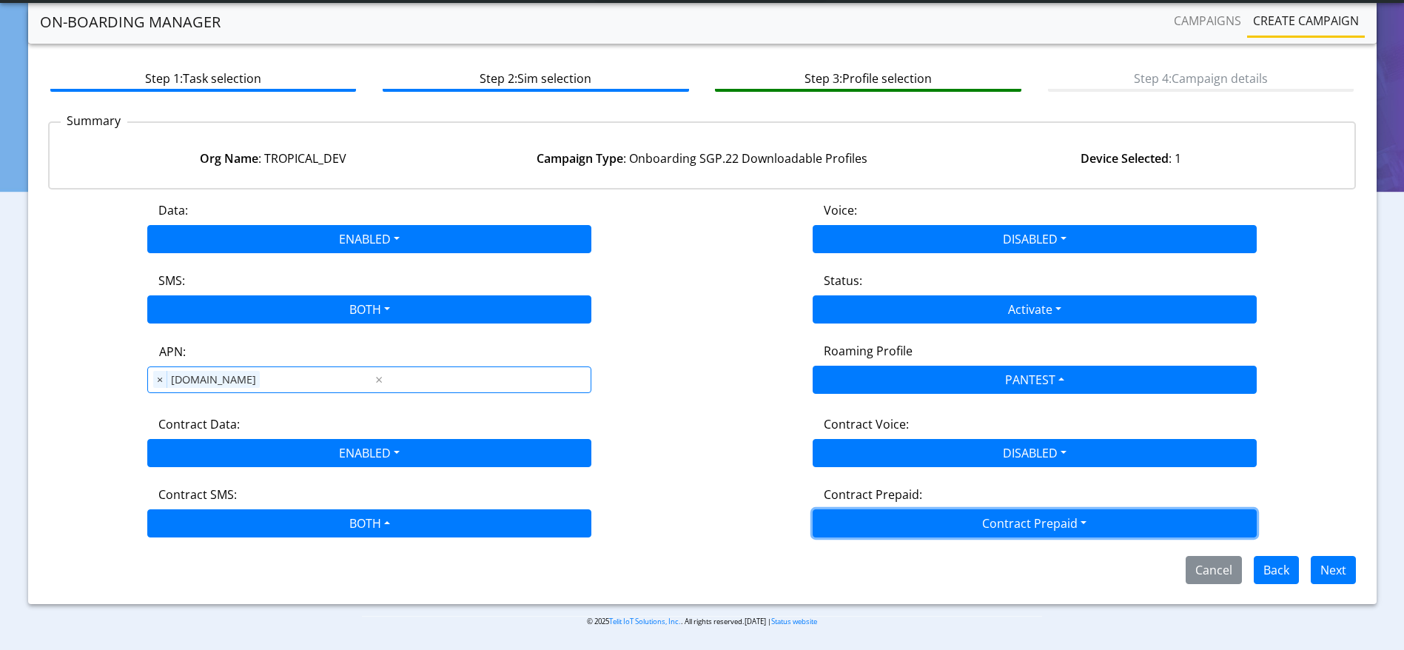
click at [606, 534] on button "Contract Prepaid" at bounding box center [1035, 523] width 444 height 28
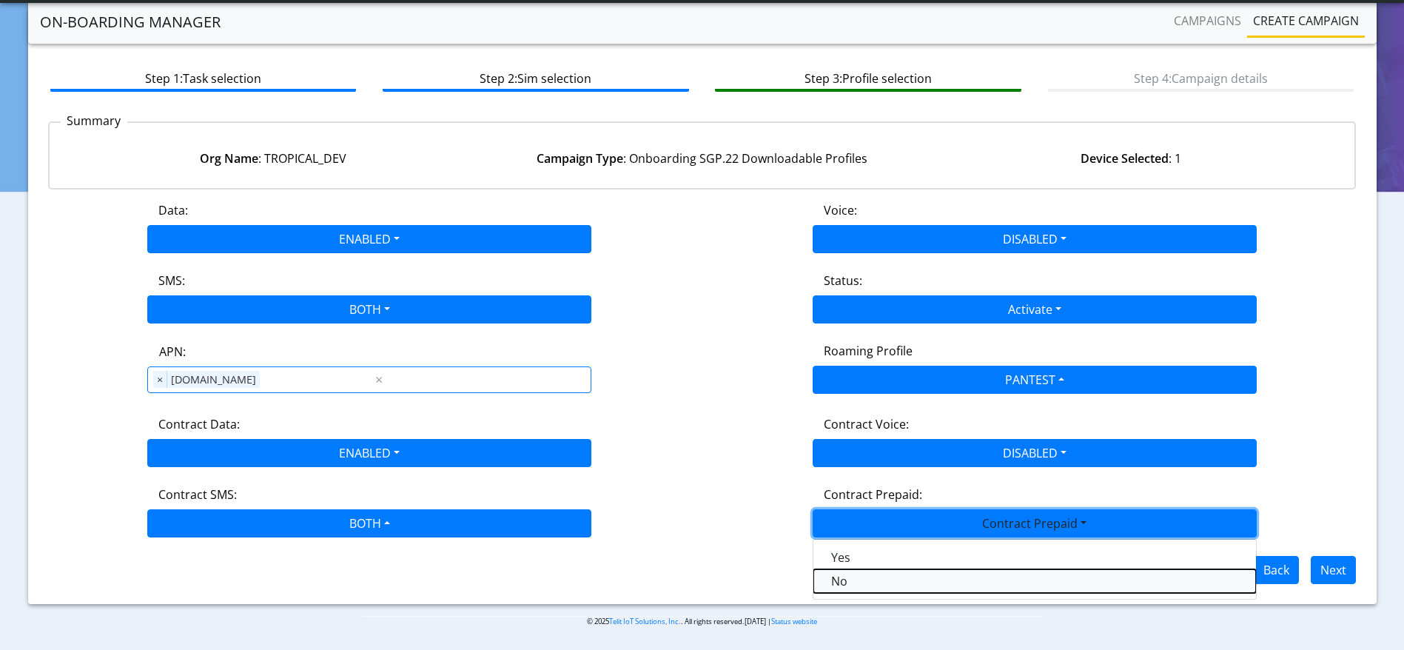
click at [606, 580] on Prepaidnotprepaid-dropdown "No" at bounding box center [1035, 581] width 443 height 24
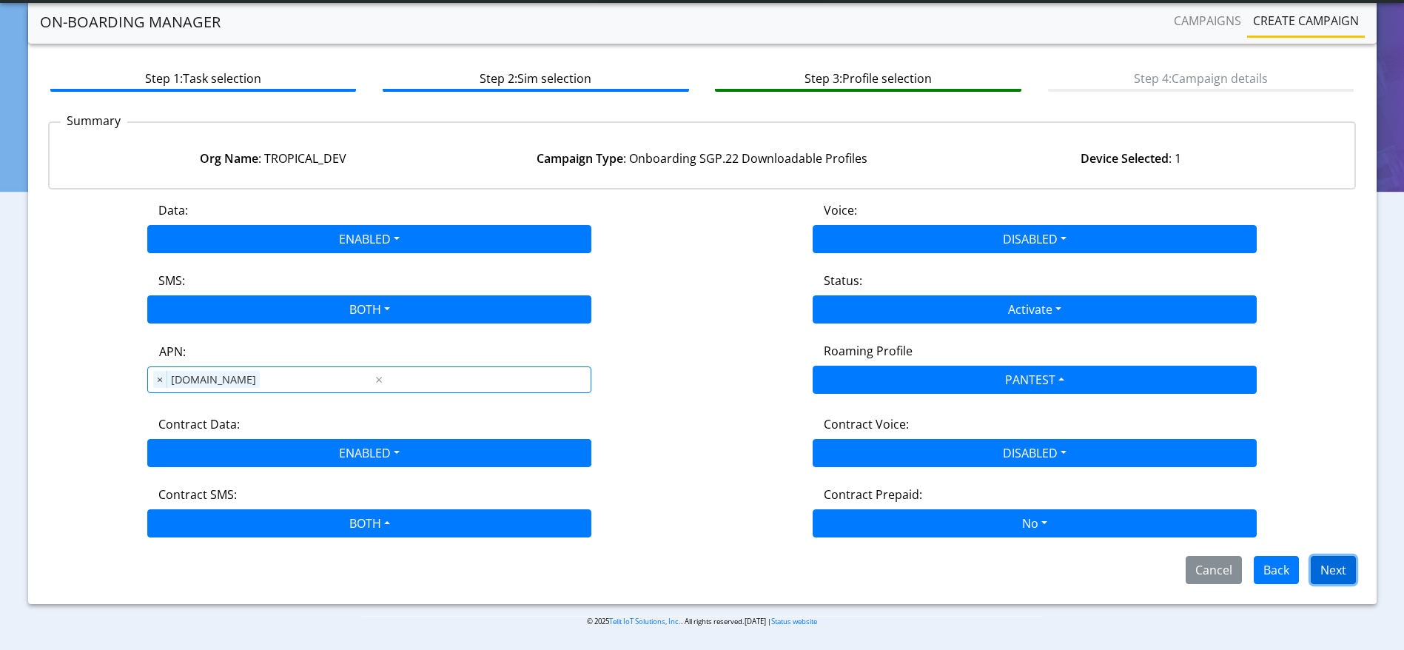
click at [606, 567] on button "Next" at bounding box center [1333, 570] width 45 height 28
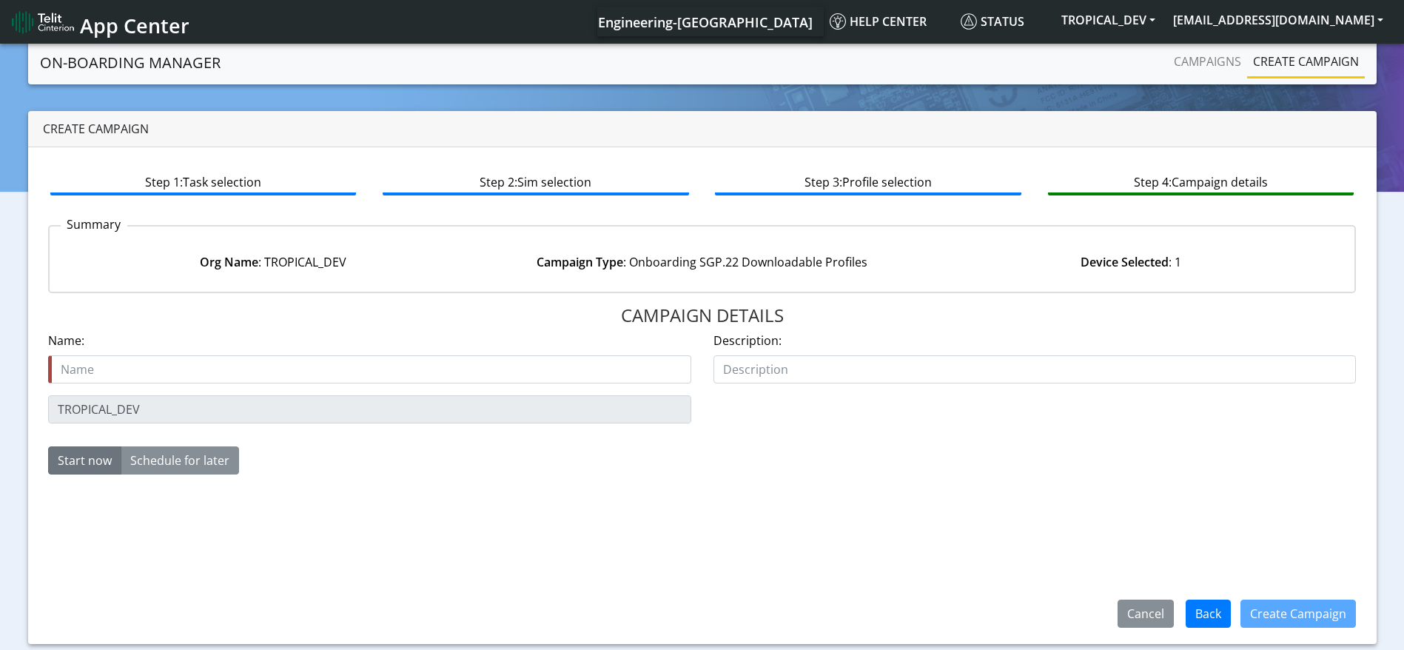
click at [384, 377] on input "text" at bounding box center [369, 369] width 643 height 28
type input "onboard-userTest"
click at [606, 607] on button "Create Campaign" at bounding box center [1298, 614] width 115 height 28
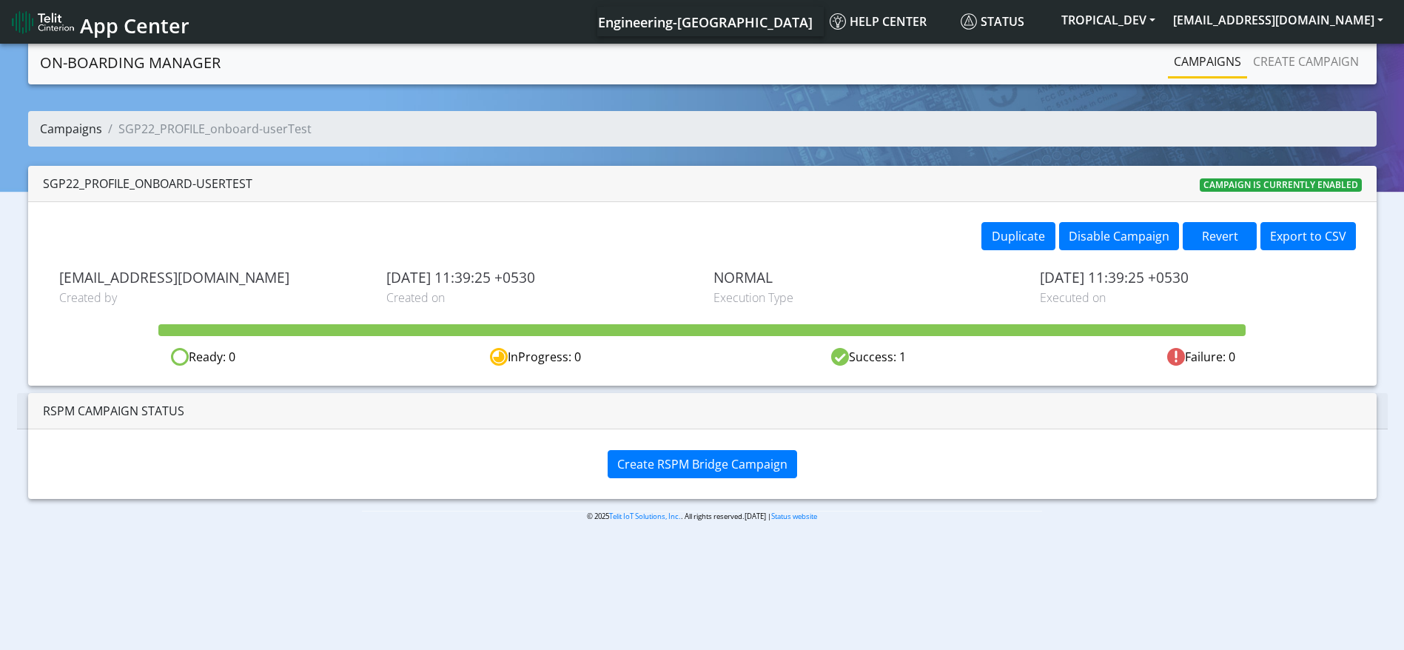
click at [68, 124] on link "Campaigns" at bounding box center [71, 129] width 62 height 16
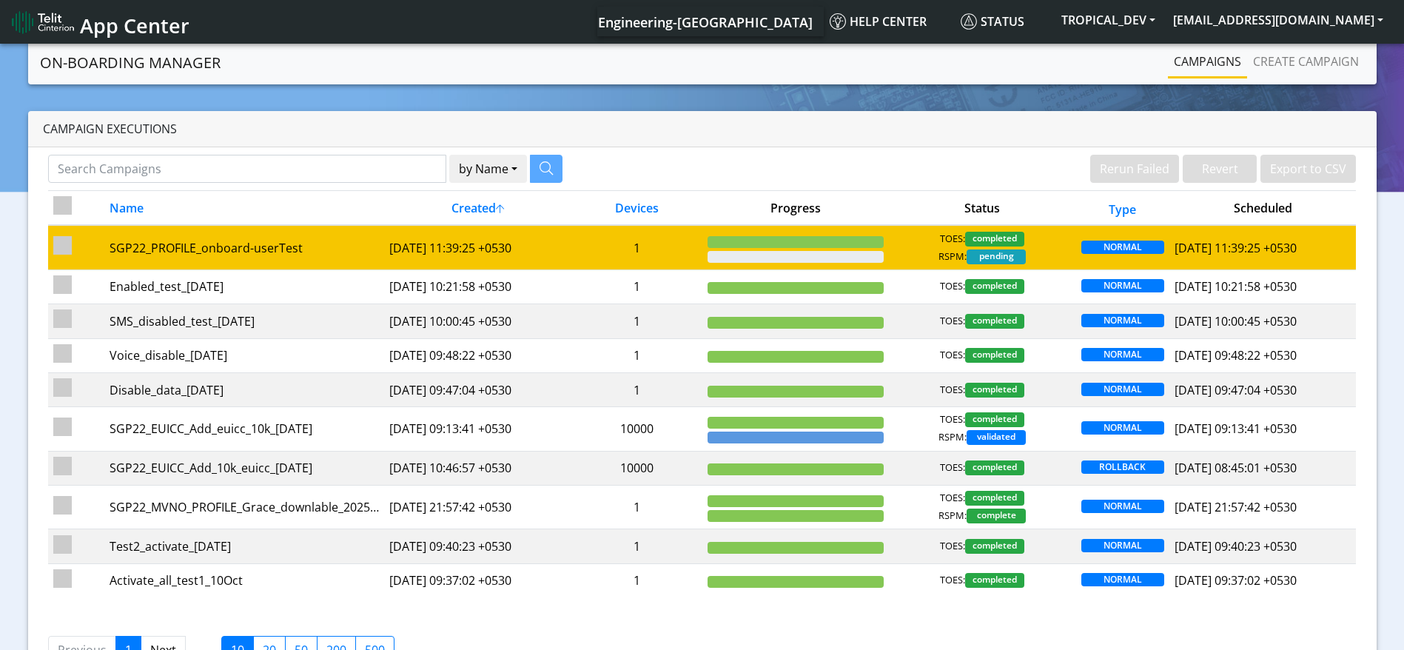
click at [465, 255] on td "[DATE] 11:39:25 +0530" at bounding box center [477, 247] width 187 height 44
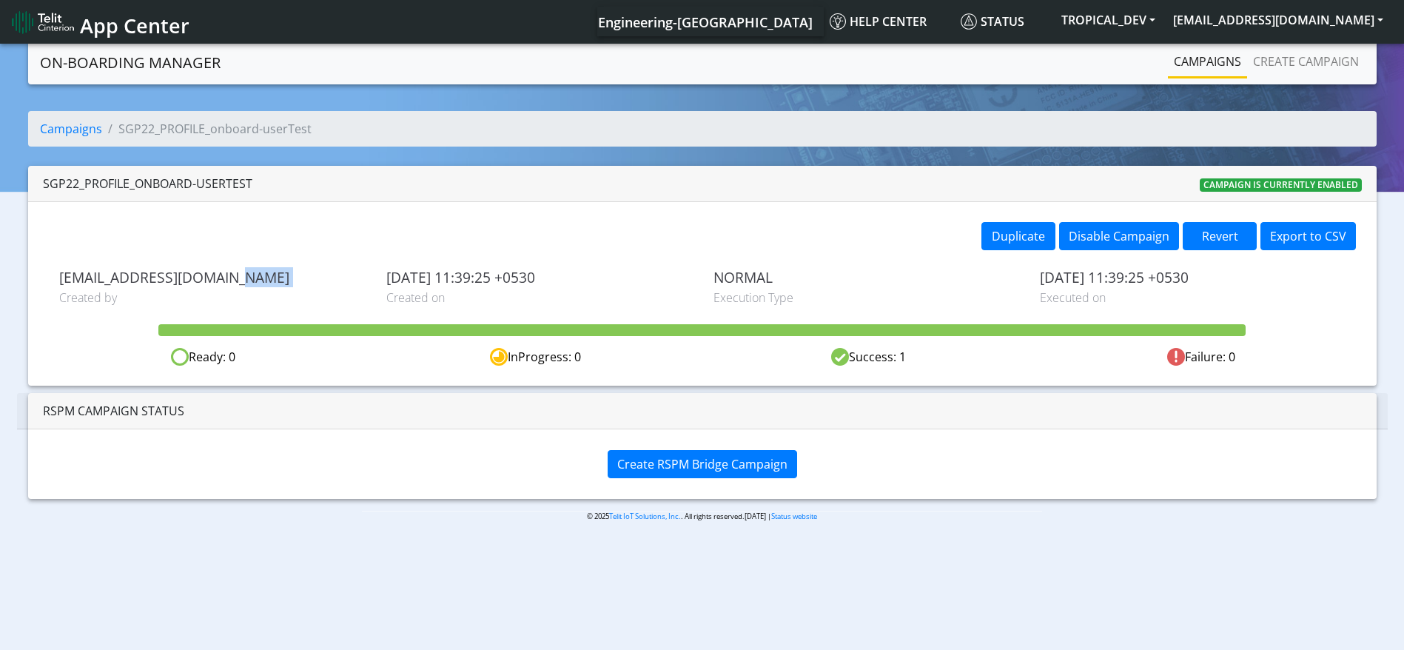
drag, startPoint x: 255, startPoint y: 281, endPoint x: 44, endPoint y: 289, distance: 211.1
click at [44, 289] on div "Duplicate Disable Campaign Revert Export to CSV rashmi.suresh@telit.com Created…" at bounding box center [702, 294] width 1349 height 184
drag, startPoint x: 1282, startPoint y: 21, endPoint x: 1283, endPoint y: 30, distance: 8.9
click at [1282, 21] on button "[EMAIL_ADDRESS][DOMAIN_NAME]" at bounding box center [1279, 20] width 228 height 27
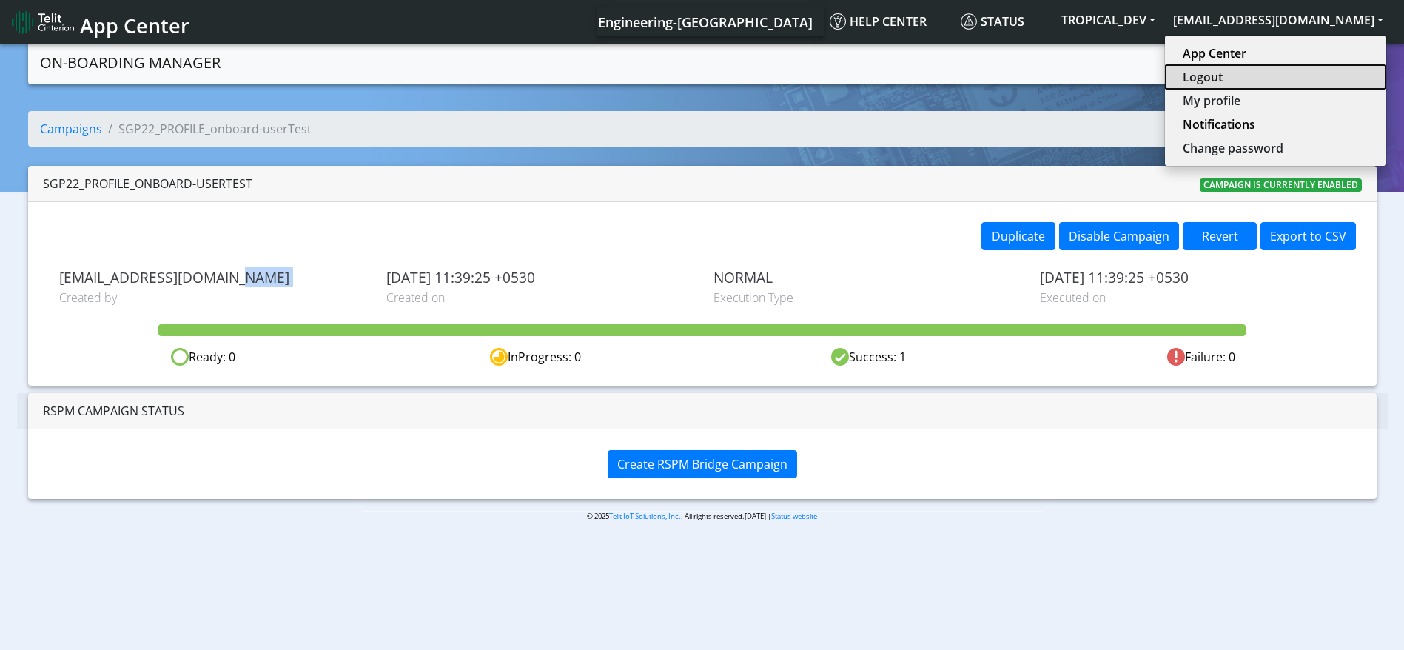
click at [1256, 70] on button "Logout" at bounding box center [1275, 77] width 221 height 24
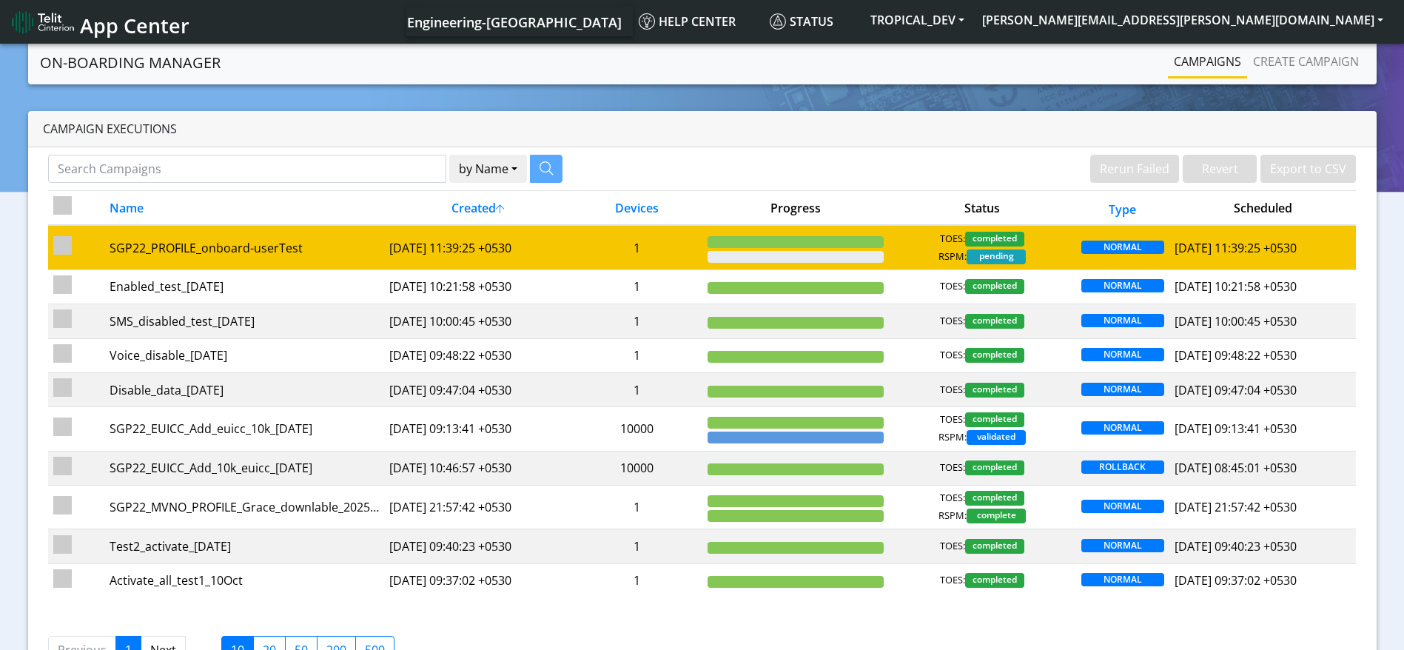
click at [415, 235] on td "[DATE] 11:39:25 +0530" at bounding box center [477, 247] width 187 height 44
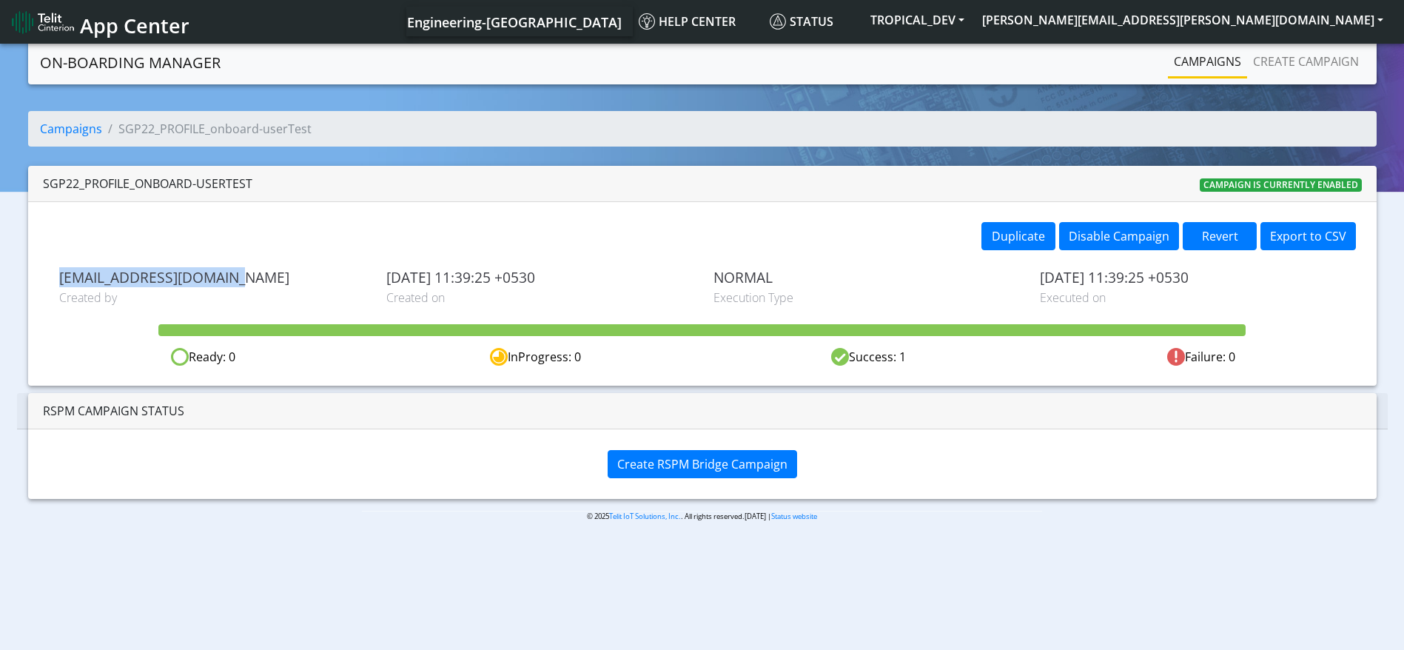
drag, startPoint x: 242, startPoint y: 279, endPoint x: 4, endPoint y: 275, distance: 237.7
click at [4, 275] on section "On-Boarding Manager Campaigns Create campaign Campaigns SGP22_PROFILE_onboard-u…" at bounding box center [702, 293] width 1404 height 504
click at [1238, 238] on button "Revert" at bounding box center [1220, 236] width 74 height 28
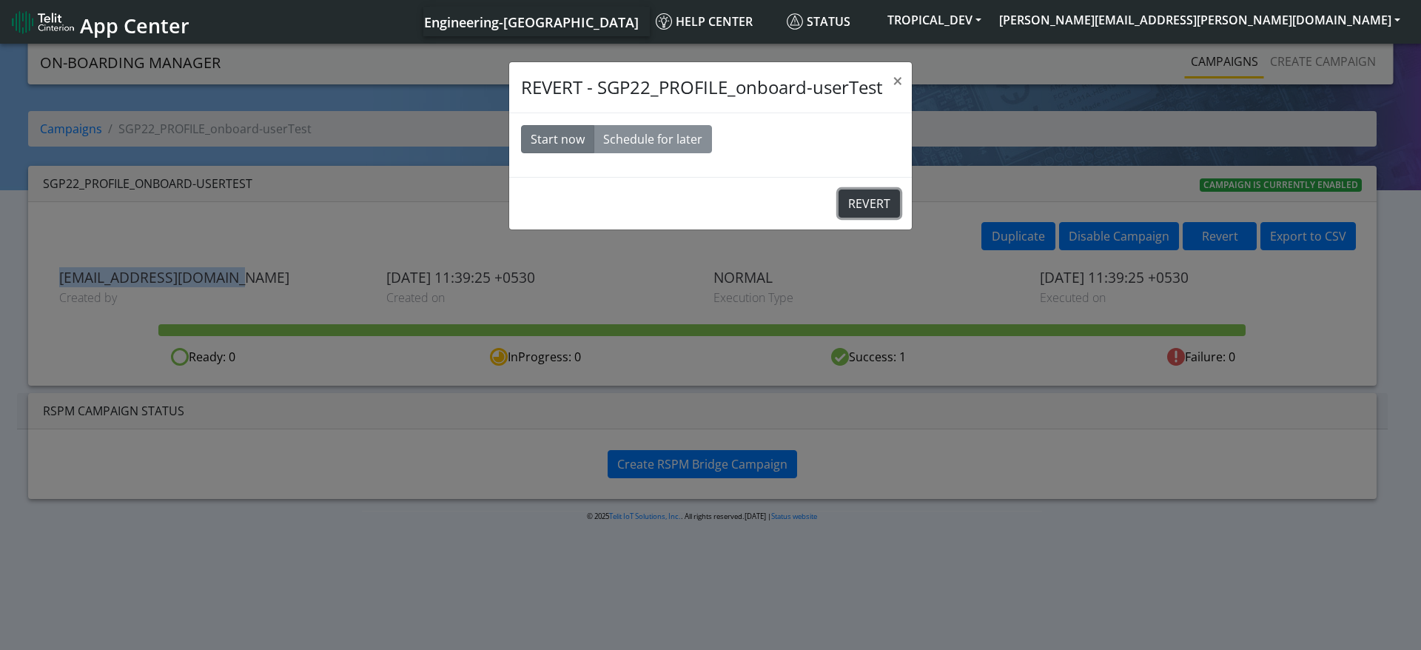
click at [854, 206] on button "REVERT" at bounding box center [869, 204] width 61 height 28
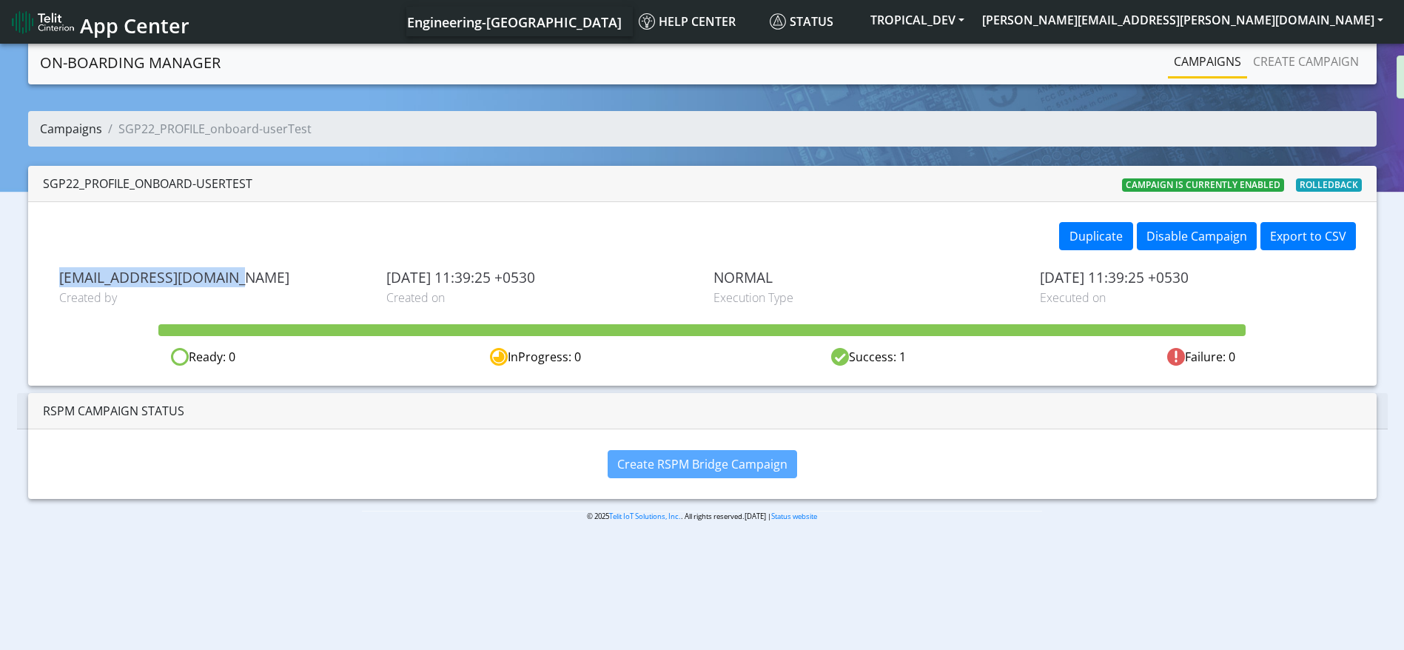
click at [55, 130] on link "Campaigns" at bounding box center [71, 129] width 62 height 16
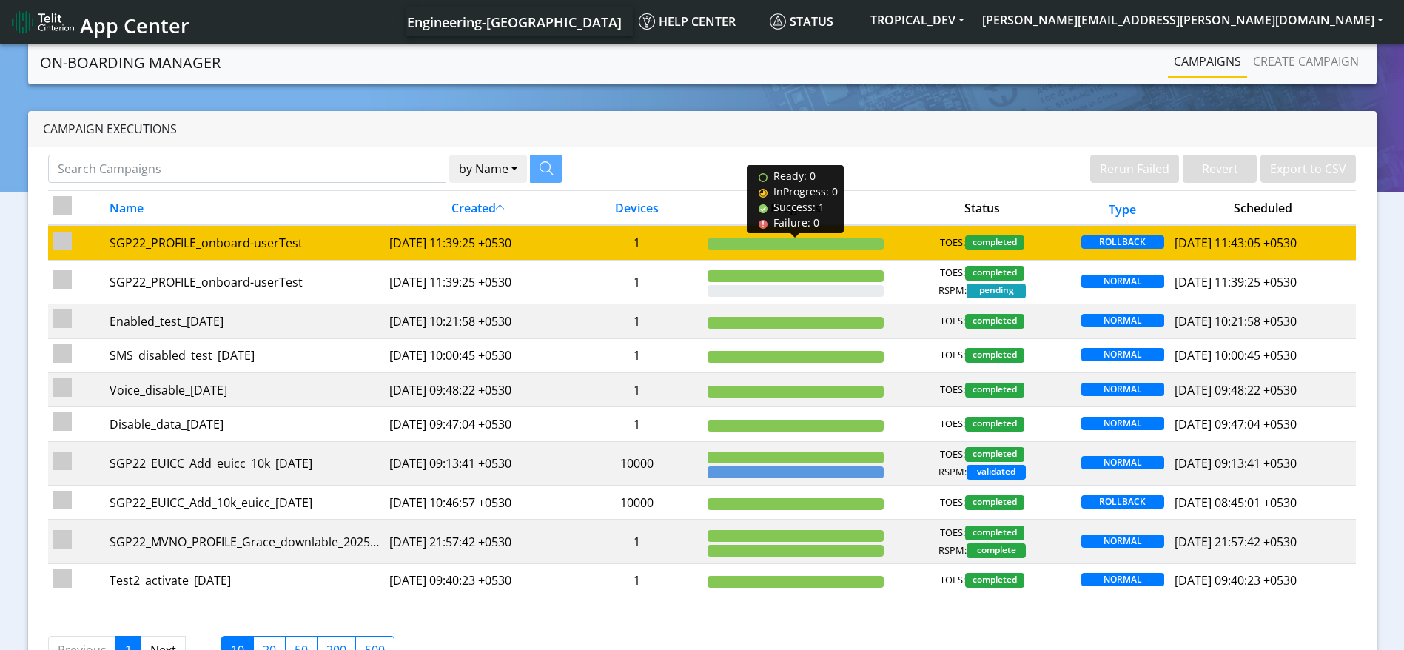
click at [733, 241] on div at bounding box center [796, 244] width 176 height 12
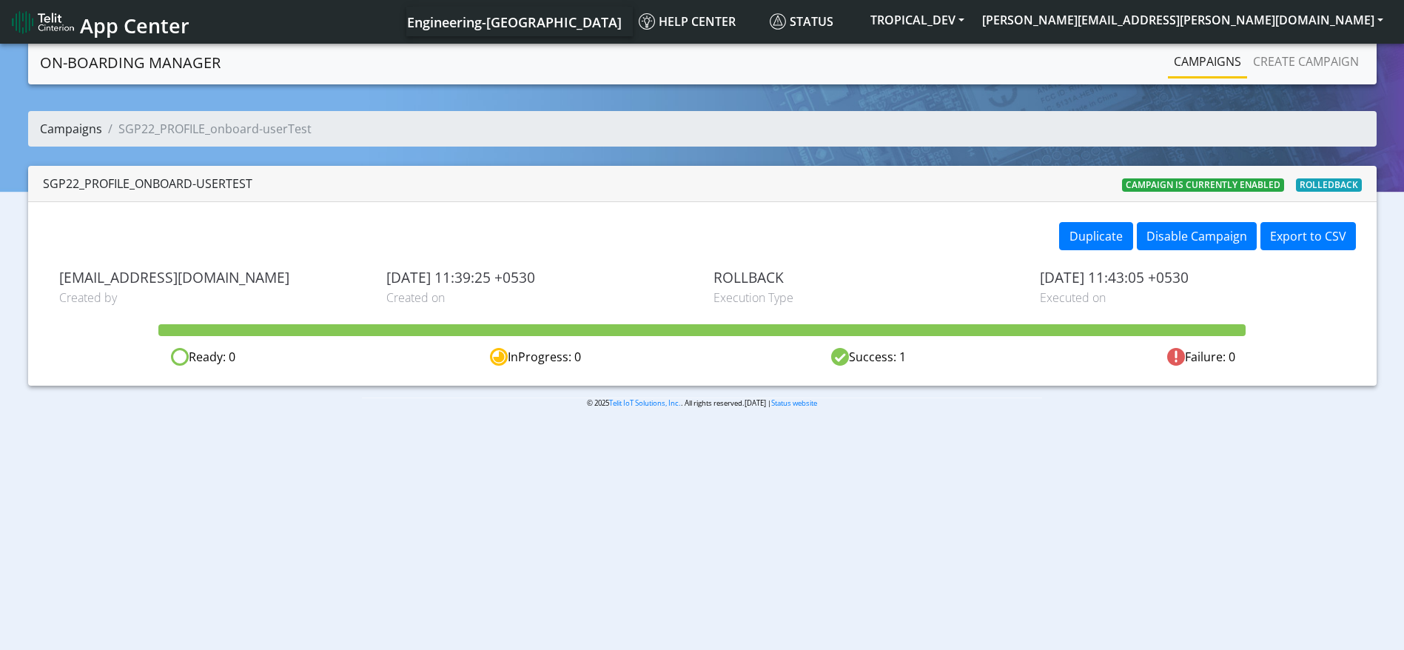
click at [78, 132] on link "Campaigns" at bounding box center [71, 129] width 62 height 16
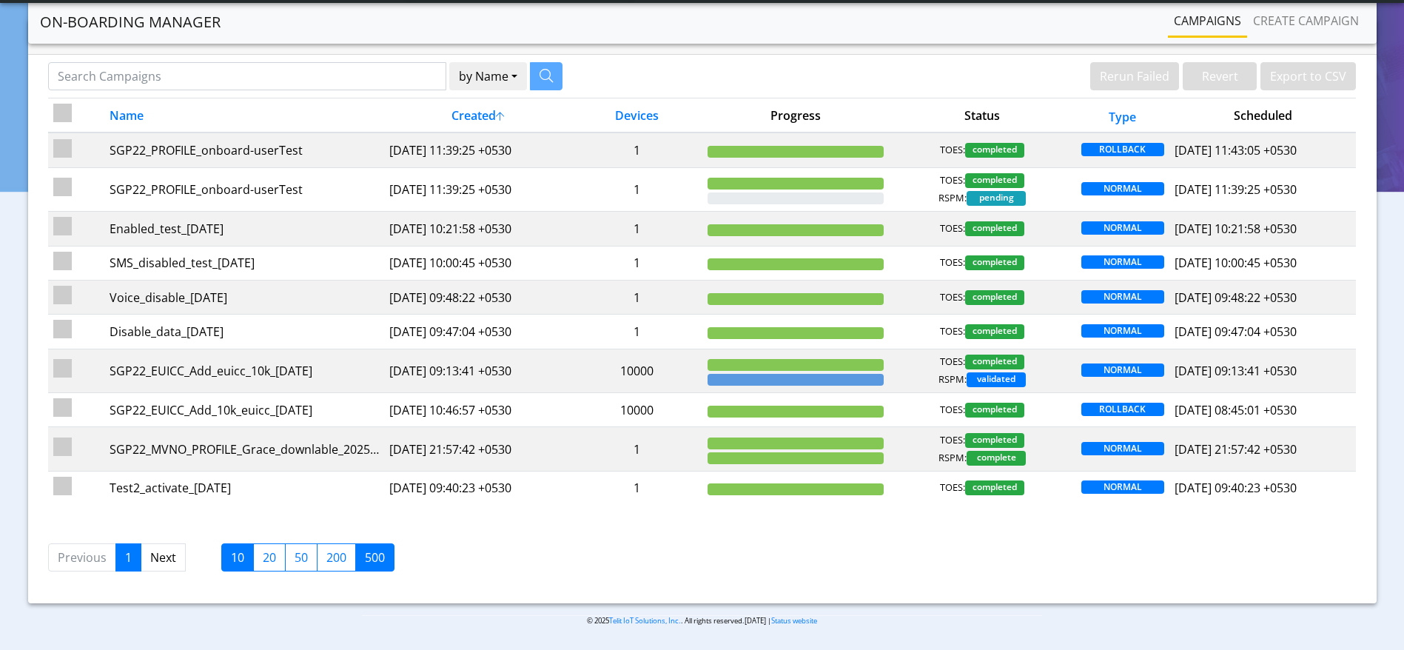
click at [380, 562] on label "500" at bounding box center [374, 557] width 39 height 28
click at [375, 558] on input "500" at bounding box center [370, 554] width 10 height 10
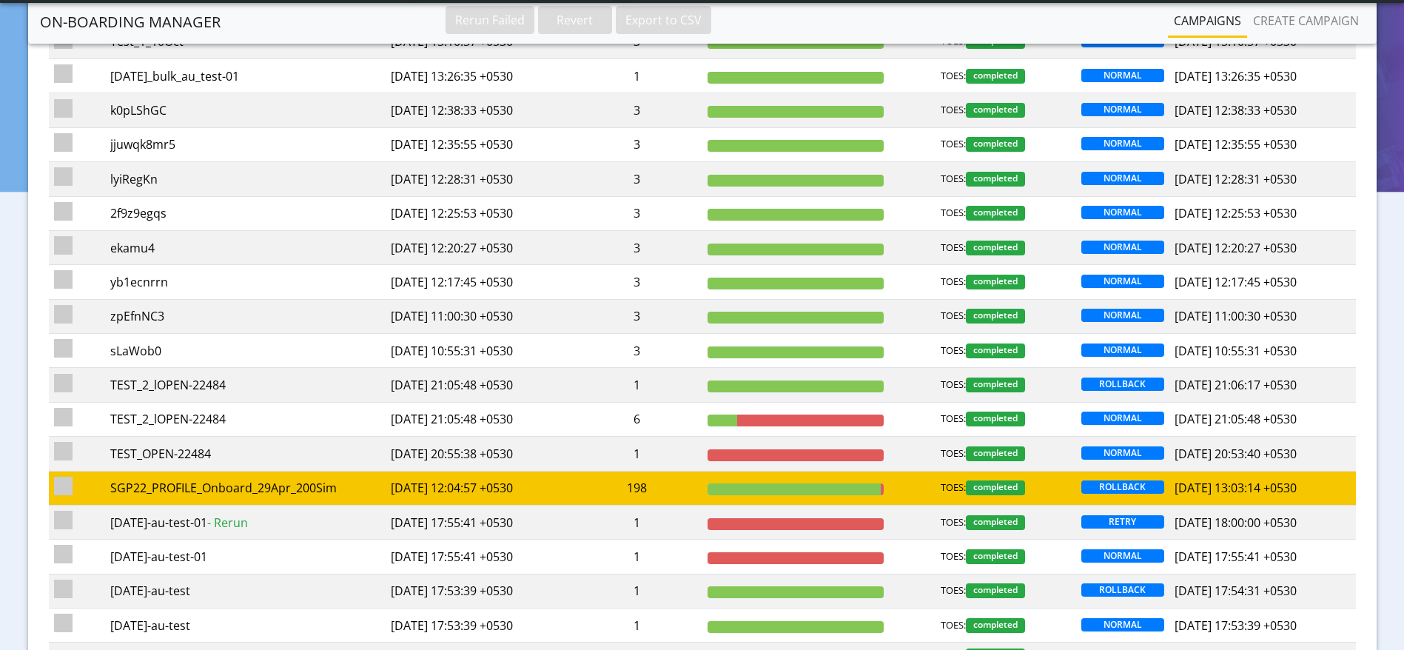
scroll to position [718, 0]
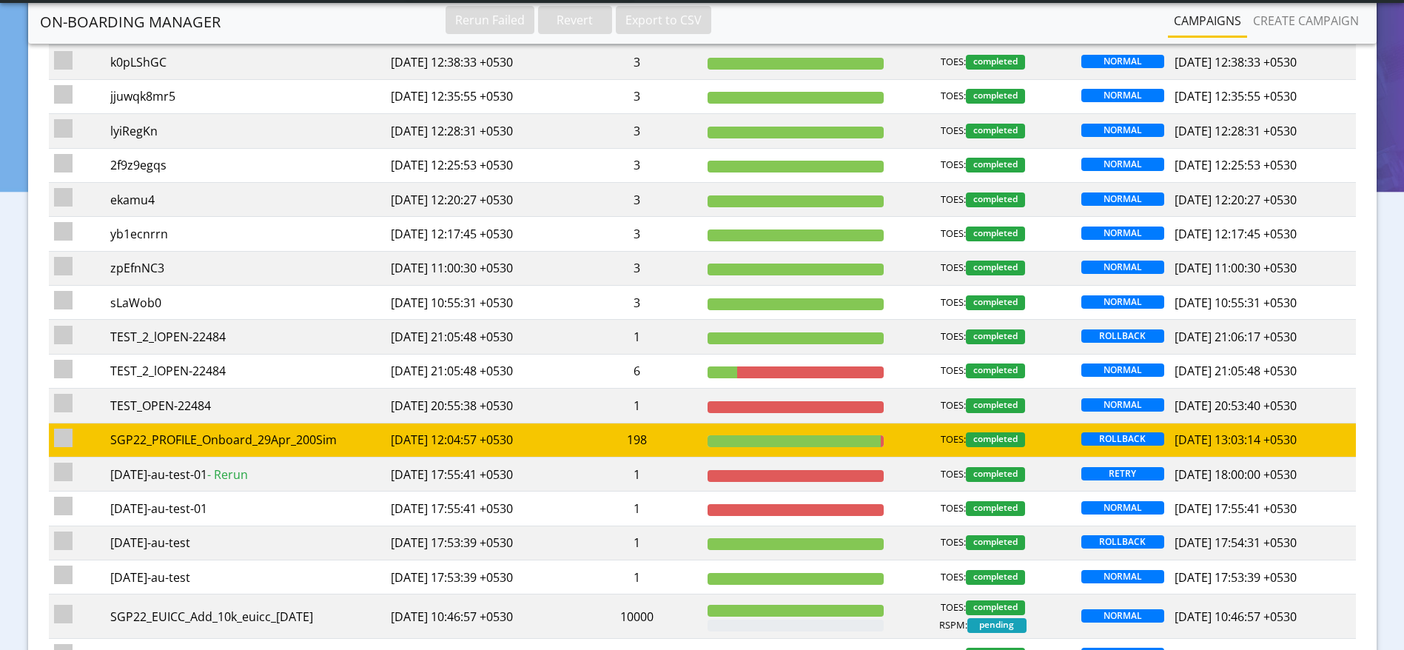
click at [401, 439] on td "2025-04-29 12:04:57 +0530" at bounding box center [478, 440] width 187 height 34
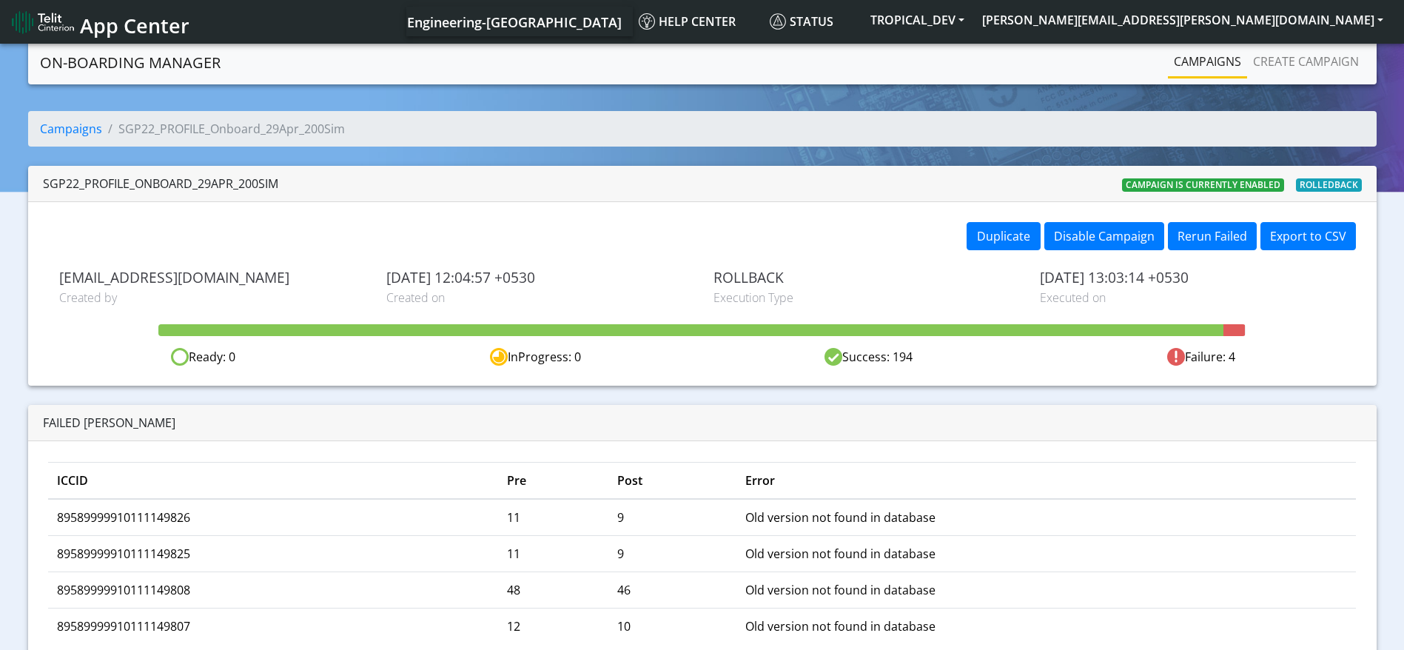
drag, startPoint x: 571, startPoint y: 269, endPoint x: 385, endPoint y: 279, distance: 186.1
click at [385, 279] on div "2025-04-29 12:04:57 +0530 Created on" at bounding box center [538, 287] width 327 height 37
copy span "2025-04-29 12:04:57 +0530"
drag, startPoint x: 1227, startPoint y: 278, endPoint x: 1035, endPoint y: 281, distance: 191.8
click at [1035, 281] on div "2025-10-08 13:03:14 +0530 Executed on" at bounding box center [1192, 287] width 327 height 37
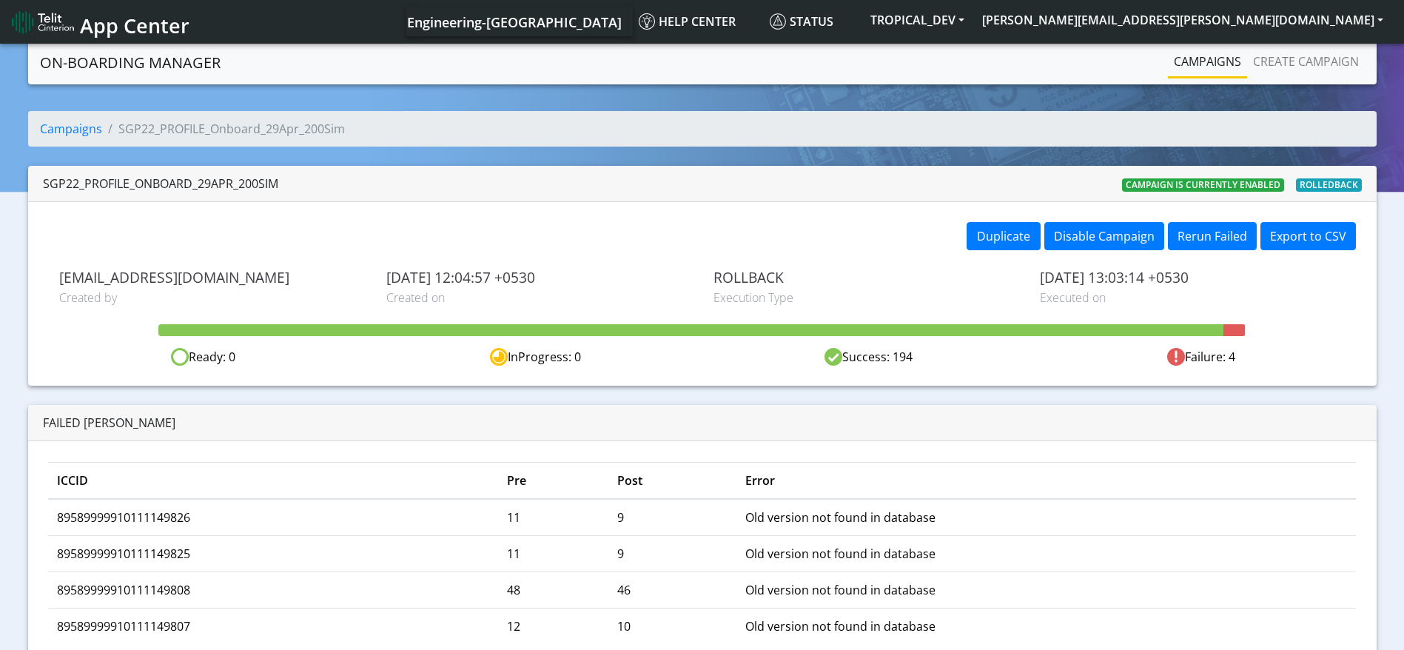
copy span "2025-10-08 13:03:14 +0530"
click at [65, 127] on link "Campaigns" at bounding box center [71, 129] width 62 height 16
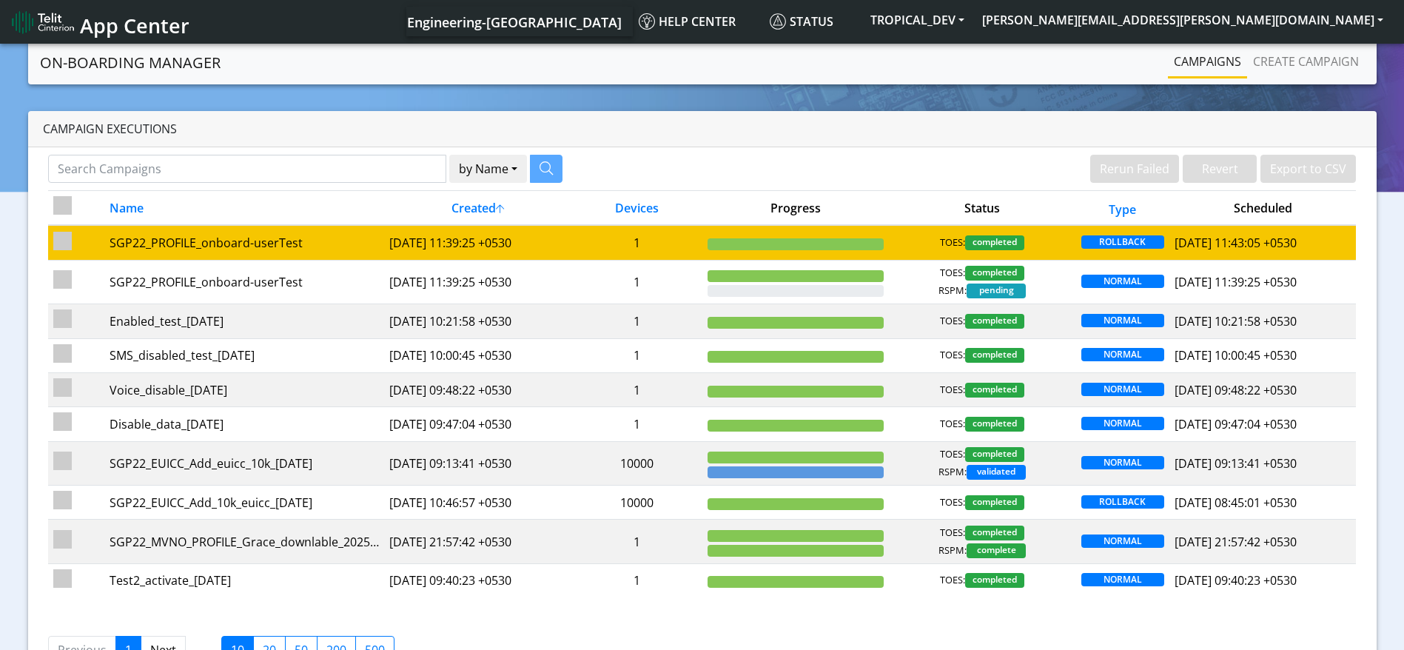
click at [558, 246] on td "[DATE] 11:39:25 +0530" at bounding box center [477, 242] width 187 height 35
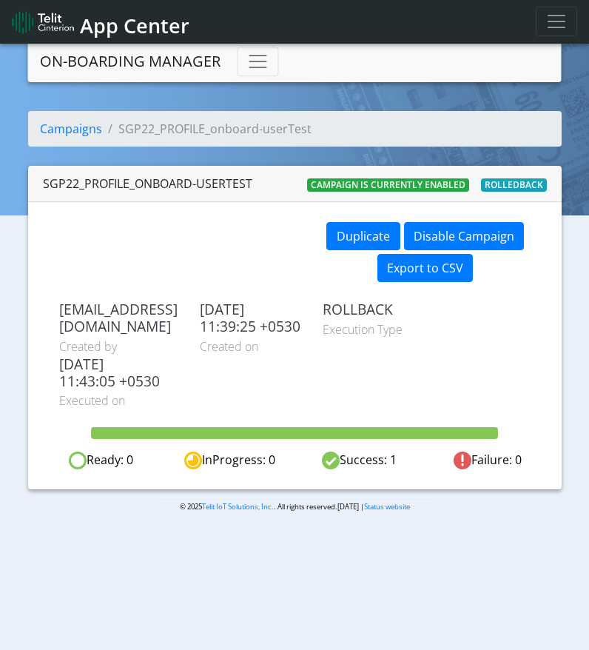
drag, startPoint x: 175, startPoint y: 382, endPoint x: 19, endPoint y: 362, distance: 158.2
click at [19, 362] on div "Campaigns SGP22_PROFILE_onboard-userTest SGP22_PROFILE_onboard-userTest Campaig…" at bounding box center [294, 300] width 567 height 378
